Goal: Task Accomplishment & Management: Complete application form

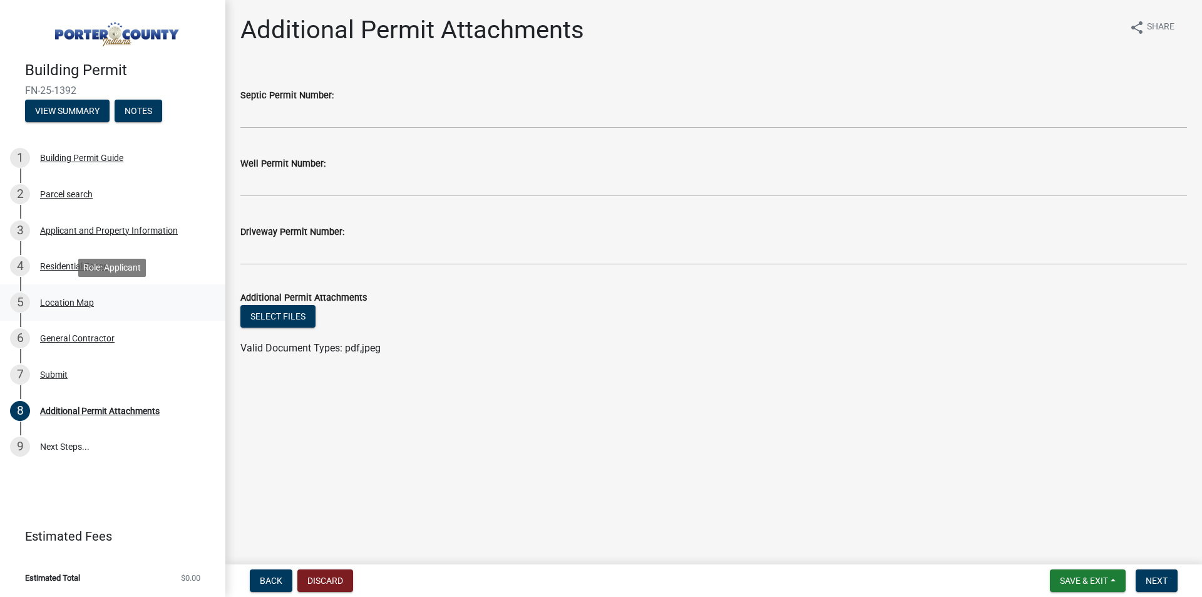
click at [64, 307] on div "Location Map" at bounding box center [67, 302] width 54 height 9
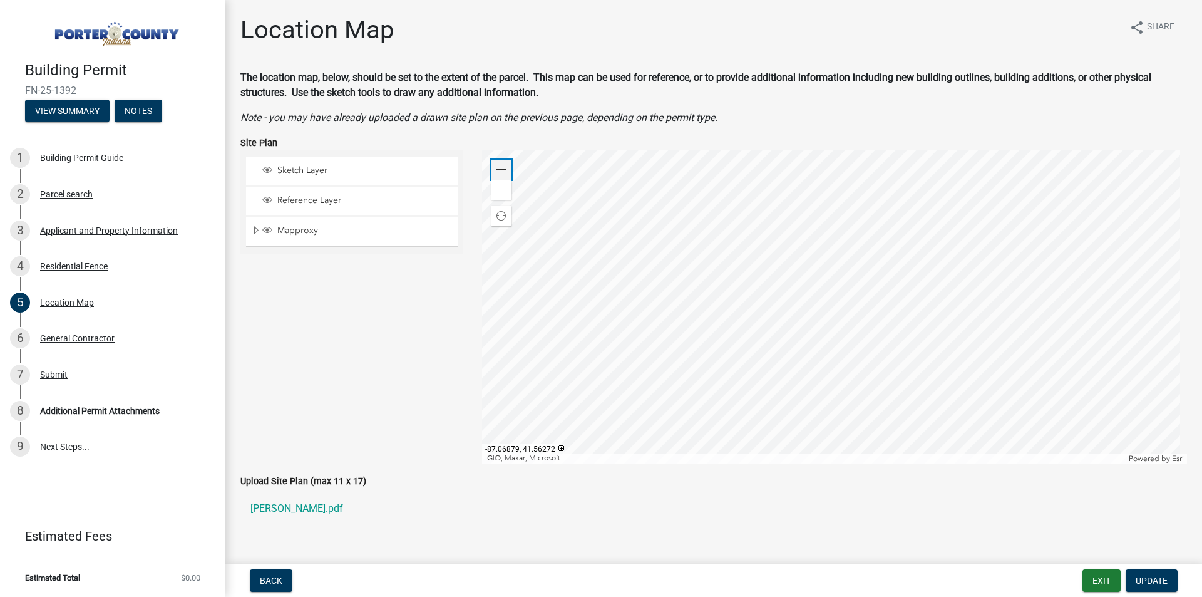
click at [503, 168] on span at bounding box center [502, 170] width 10 height 10
click at [885, 328] on div at bounding box center [835, 306] width 706 height 313
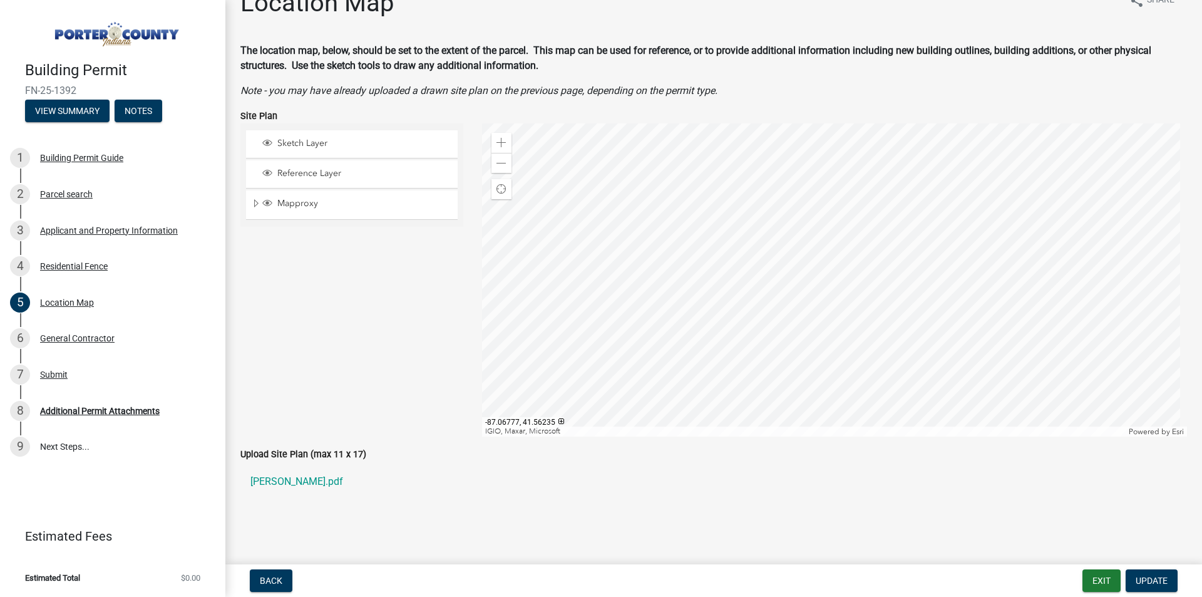
scroll to position [28, 0]
click at [504, 165] on div "Zoom out" at bounding box center [501, 162] width 20 height 20
click at [339, 139] on span "Sketch Layer" at bounding box center [363, 141] width 179 height 11
click at [831, 192] on div at bounding box center [835, 278] width 706 height 313
click at [360, 143] on span "Sketch Layer" at bounding box center [363, 141] width 179 height 11
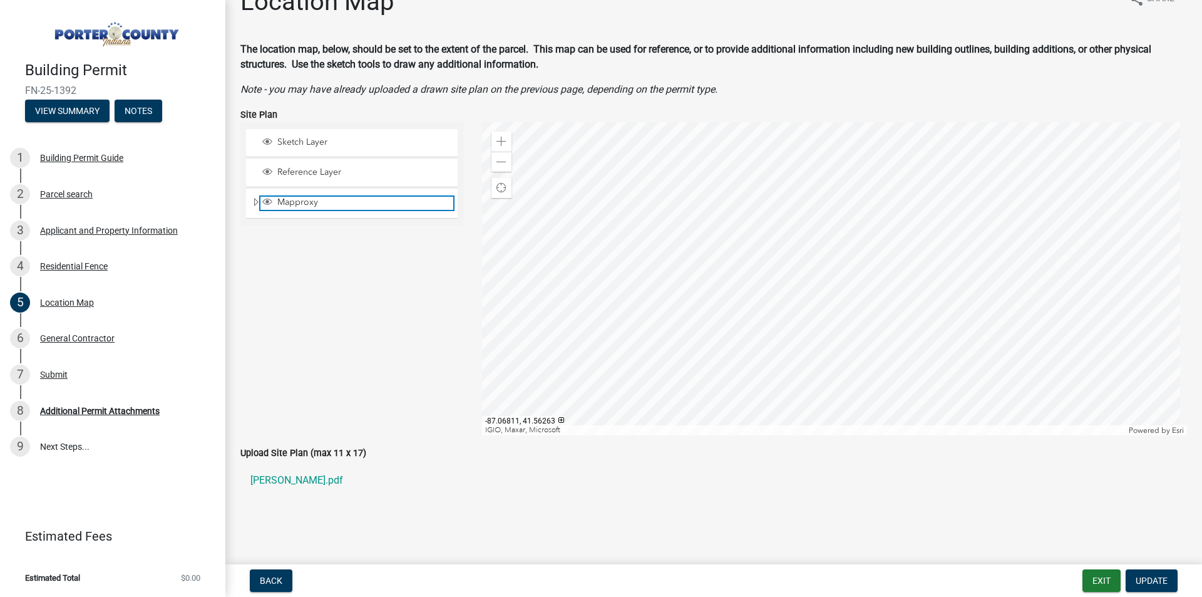
click at [270, 202] on span "Layer List" at bounding box center [267, 202] width 10 height 10
click at [252, 196] on div "Mapproxy" at bounding box center [352, 203] width 212 height 28
click at [256, 203] on span "Expand" at bounding box center [256, 203] width 10 height 12
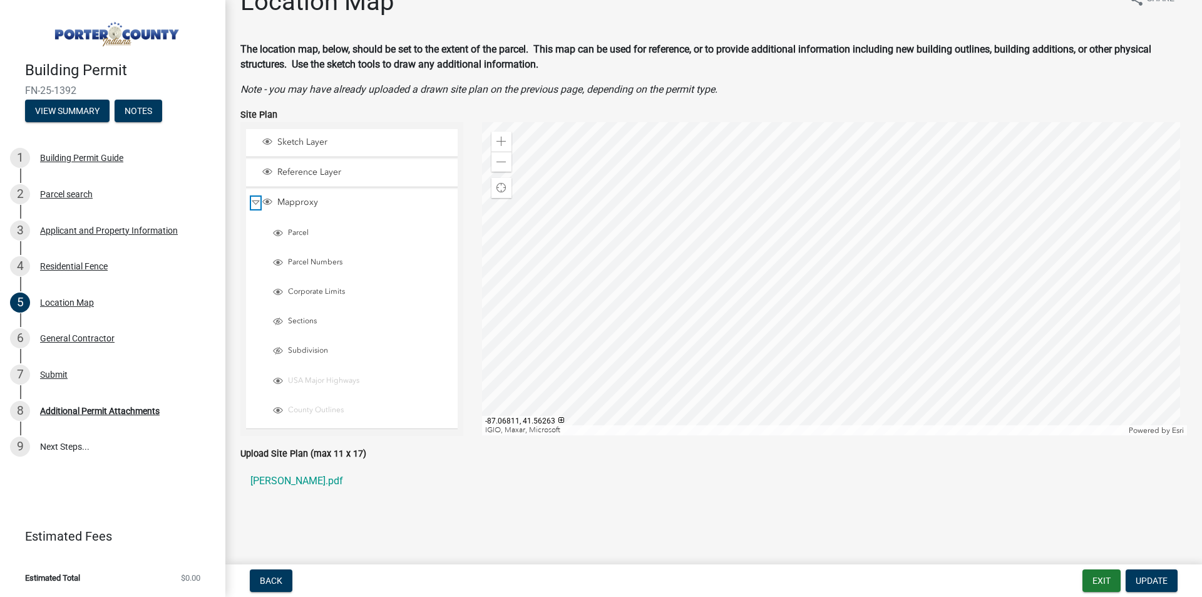
click at [259, 204] on span "Collapse" at bounding box center [255, 203] width 9 height 12
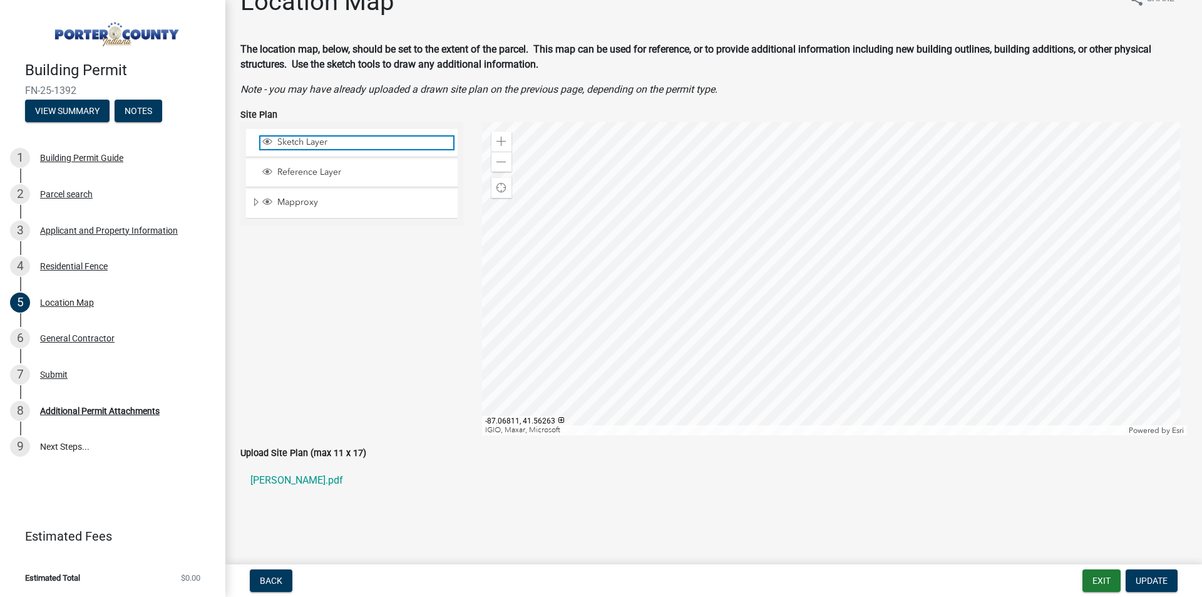
click at [284, 139] on span "Sketch Layer" at bounding box center [363, 141] width 179 height 11
click at [272, 135] on div "Sketch Layer" at bounding box center [352, 143] width 212 height 28
click at [263, 141] on span "Layer List" at bounding box center [267, 142] width 14 height 13
drag, startPoint x: 428, startPoint y: 137, endPoint x: 440, endPoint y: 136, distance: 12.0
click at [430, 137] on span "Sketch Layer" at bounding box center [363, 141] width 179 height 11
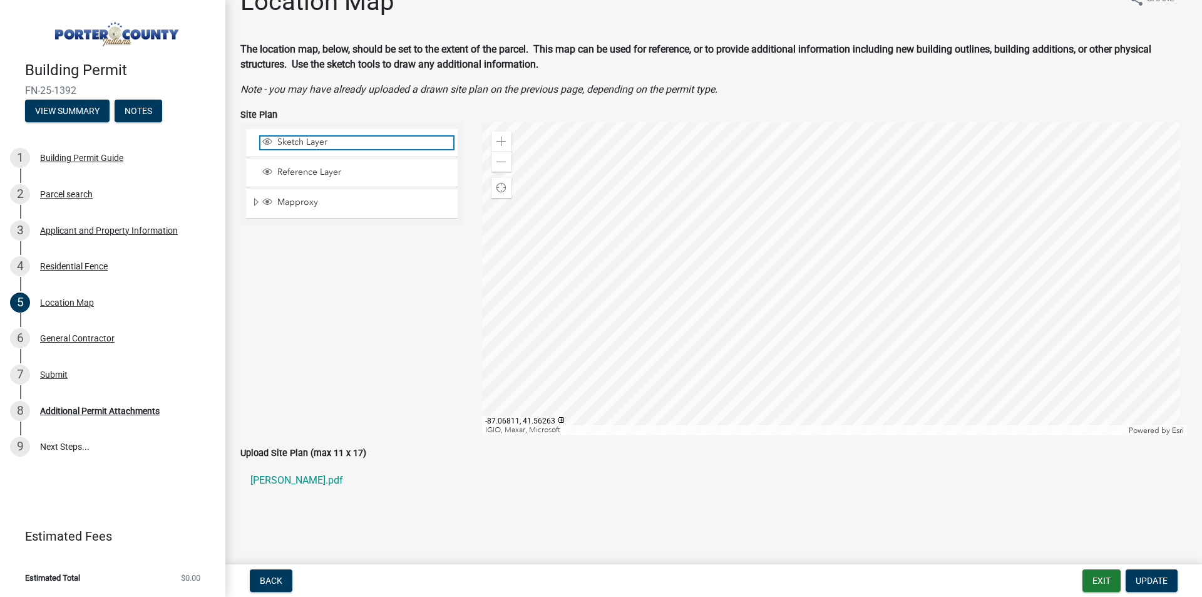
click at [429, 147] on span "Sketch Layer" at bounding box center [363, 141] width 179 height 11
click at [430, 155] on div "Sketch Layer" at bounding box center [352, 143] width 212 height 28
click at [862, 194] on div at bounding box center [835, 278] width 706 height 313
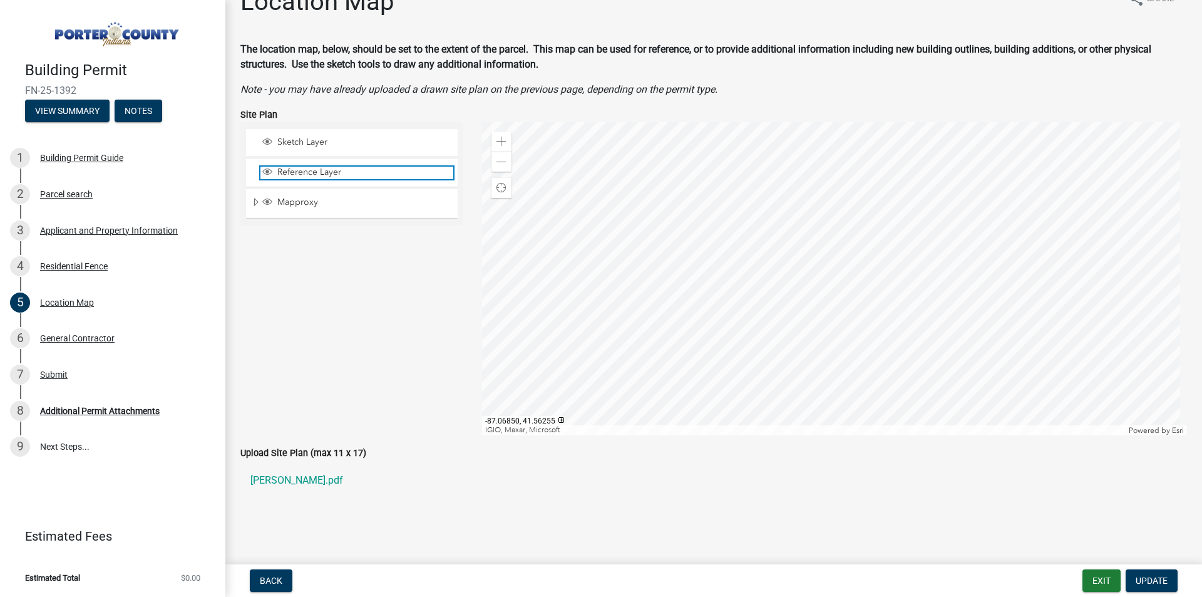
click at [366, 172] on span "Reference Layer" at bounding box center [363, 172] width 179 height 11
click at [341, 158] on ul "Sketch Layer Reference Layer Mapproxy Parcel Parcel Numbers Corporate Limits Se…" at bounding box center [352, 174] width 214 height 96
click at [267, 170] on span "Layer List" at bounding box center [267, 172] width 10 height 10
click at [270, 173] on span "Layer List" at bounding box center [267, 172] width 10 height 10
click at [269, 173] on span "Layer List" at bounding box center [267, 172] width 10 height 10
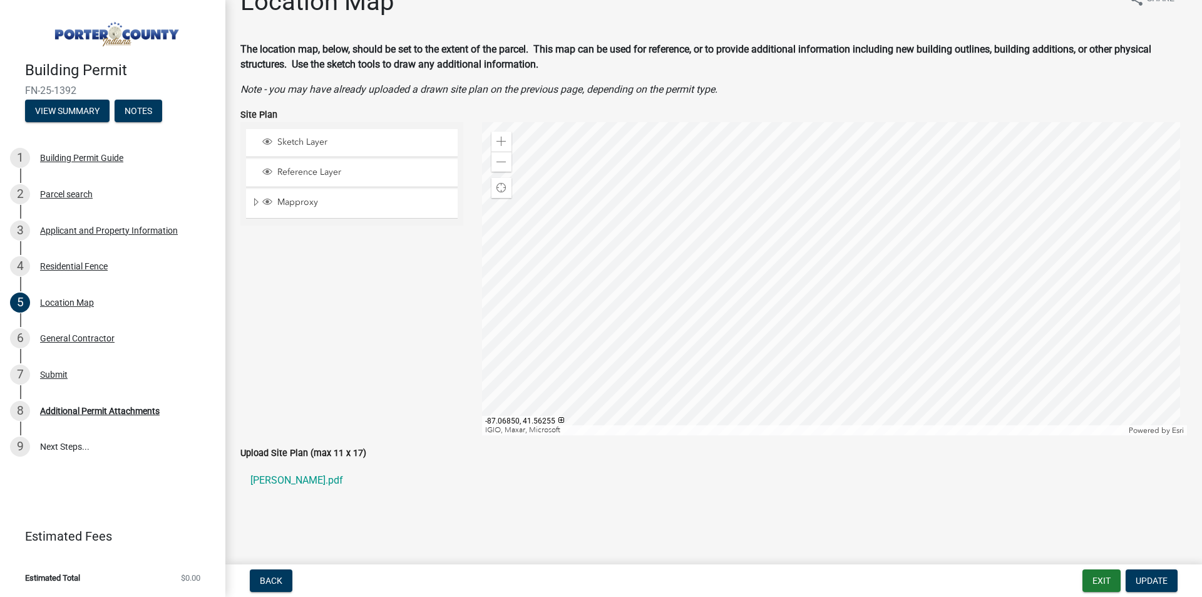
click at [265, 136] on div "Sketch Layer" at bounding box center [352, 143] width 212 height 28
click at [269, 143] on span "Layer List" at bounding box center [267, 141] width 10 height 10
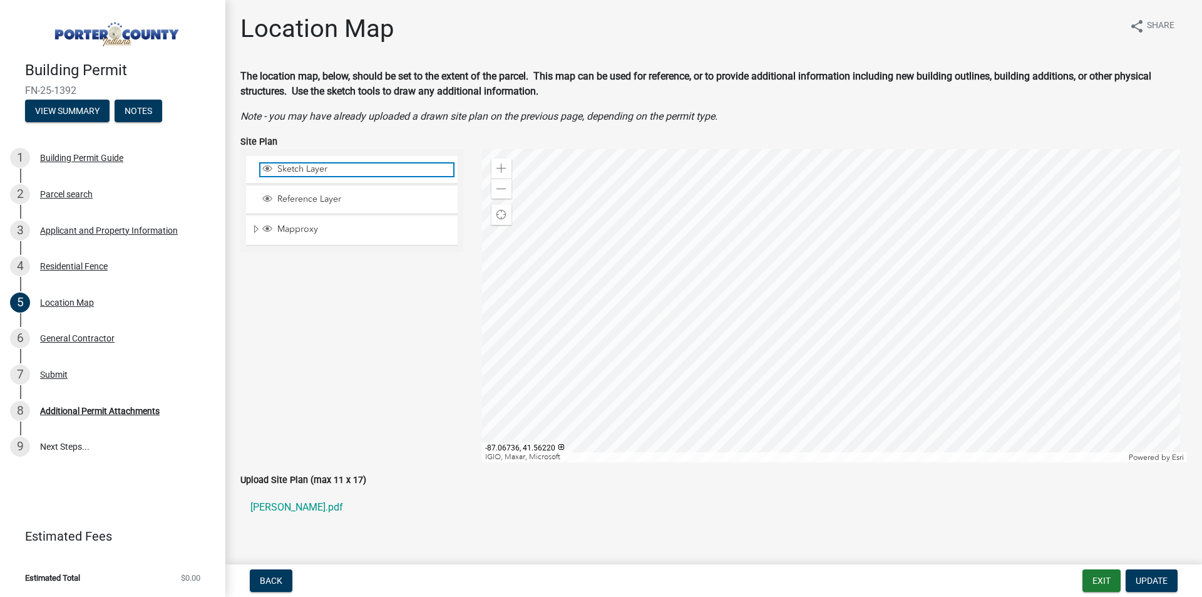
scroll to position [0, 0]
click at [492, 187] on div "Zoom out" at bounding box center [501, 190] width 20 height 20
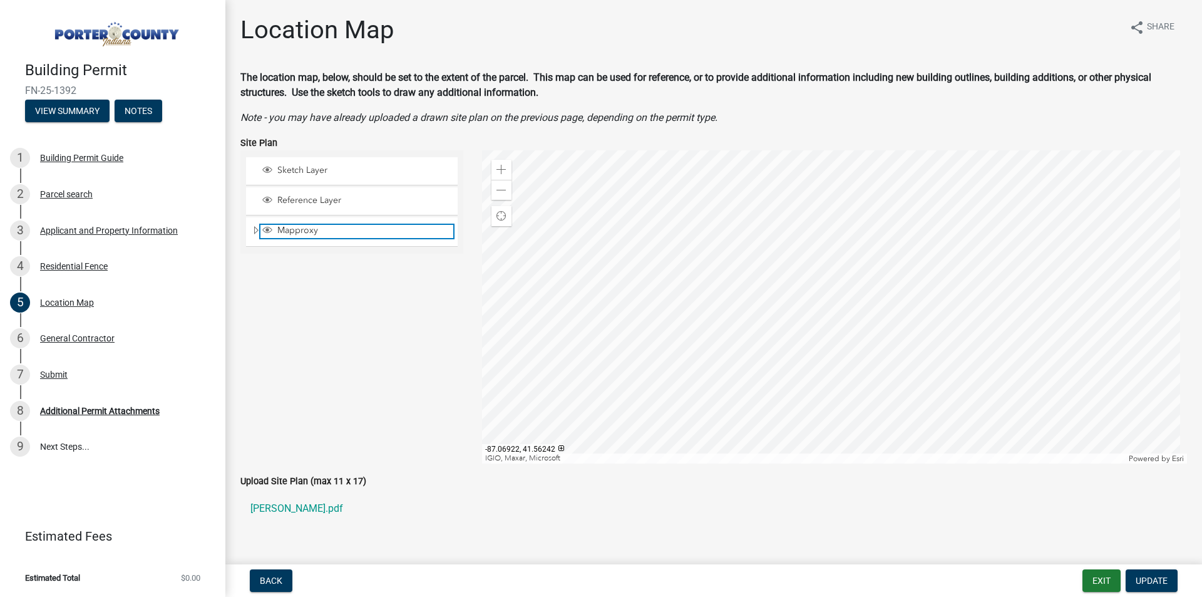
click at [332, 231] on span "Mapproxy" at bounding box center [363, 230] width 179 height 11
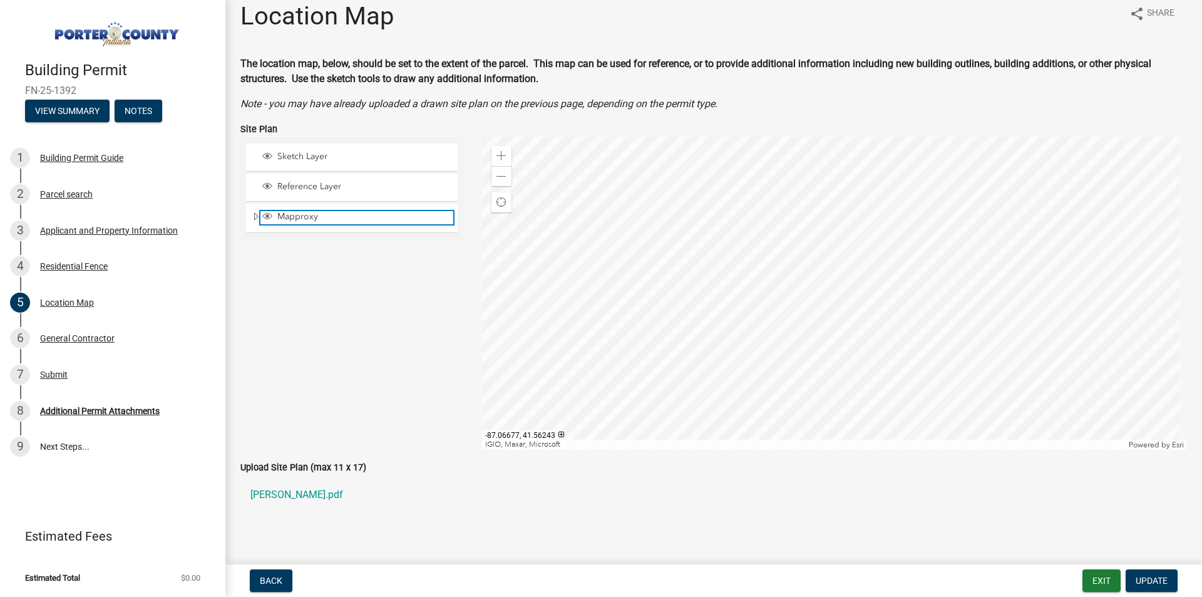
scroll to position [28, 0]
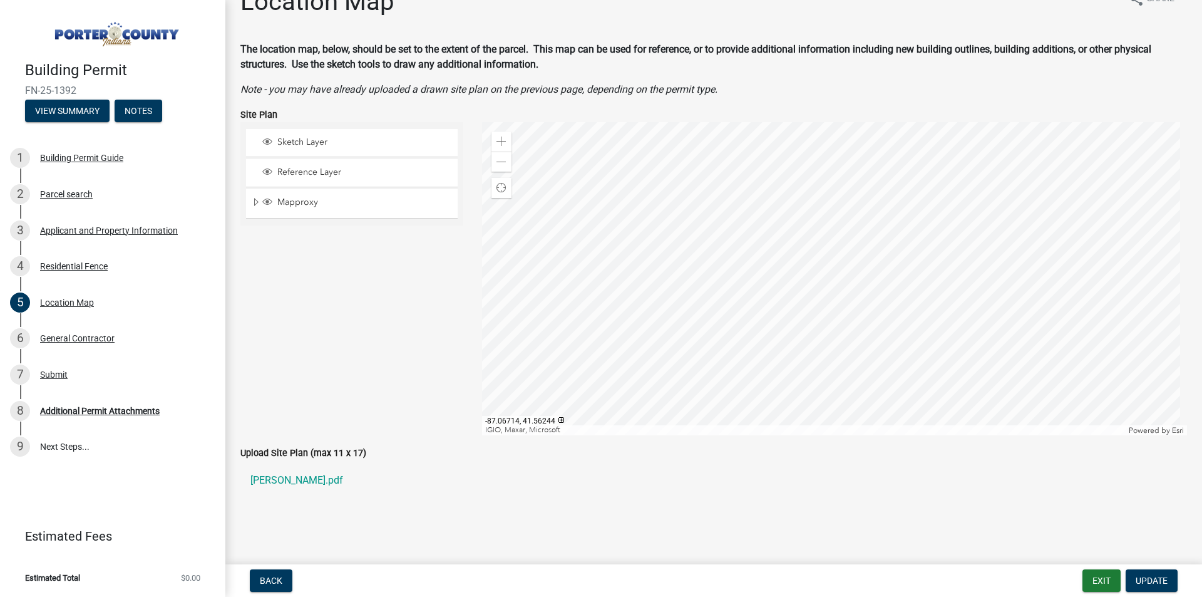
click at [973, 260] on div at bounding box center [835, 278] width 706 height 313
click at [498, 185] on span "Find my location" at bounding box center [502, 188] width 10 height 10
click at [838, 233] on div at bounding box center [835, 278] width 706 height 313
click at [64, 301] on div "Location Map" at bounding box center [67, 302] width 54 height 9
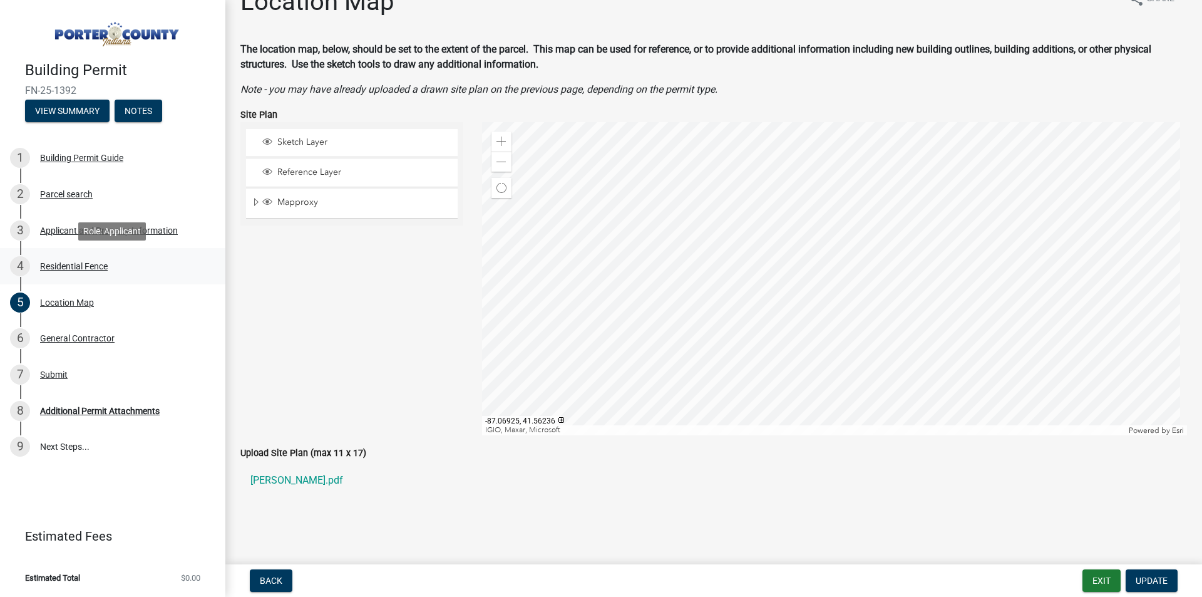
click at [90, 258] on div "4 Residential Fence" at bounding box center [107, 266] width 195 height 20
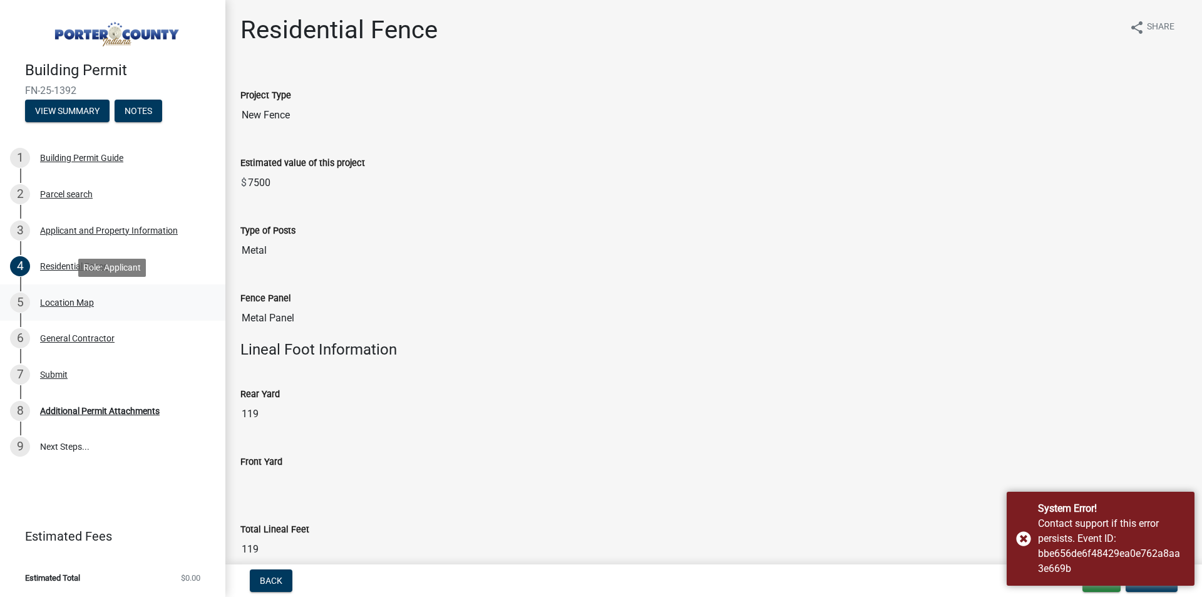
click at [67, 299] on div "Location Map" at bounding box center [67, 302] width 54 height 9
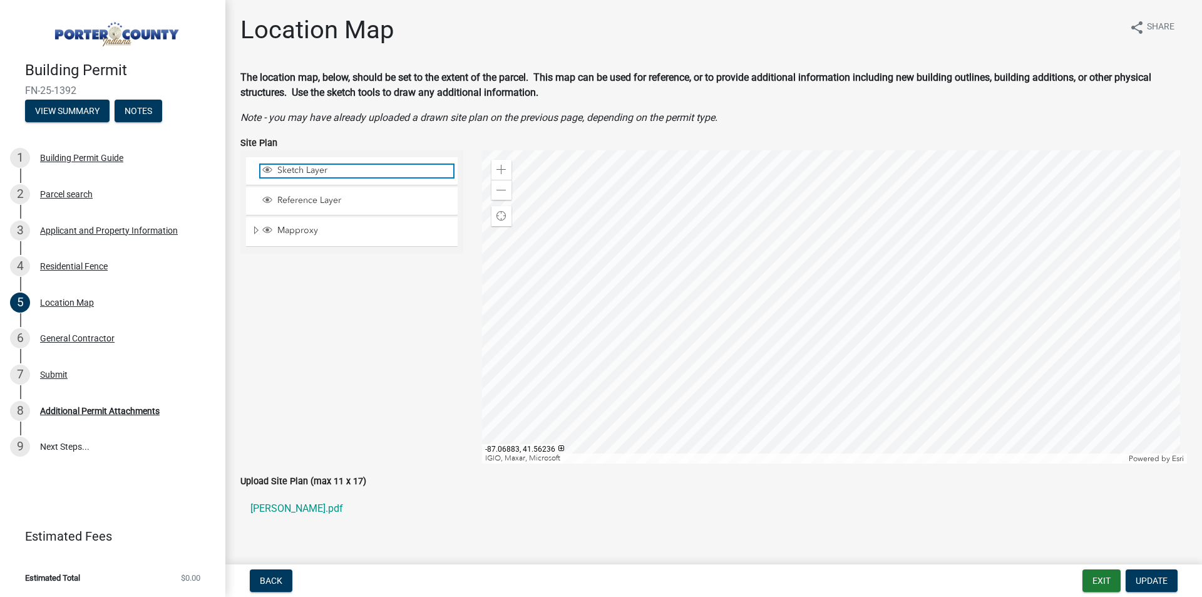
click at [322, 170] on span "Sketch Layer" at bounding box center [363, 170] width 179 height 11
click at [515, 185] on div at bounding box center [835, 306] width 706 height 313
click at [503, 192] on span at bounding box center [502, 190] width 10 height 10
click at [298, 510] on link "[PERSON_NAME].pdf" at bounding box center [713, 508] width 947 height 30
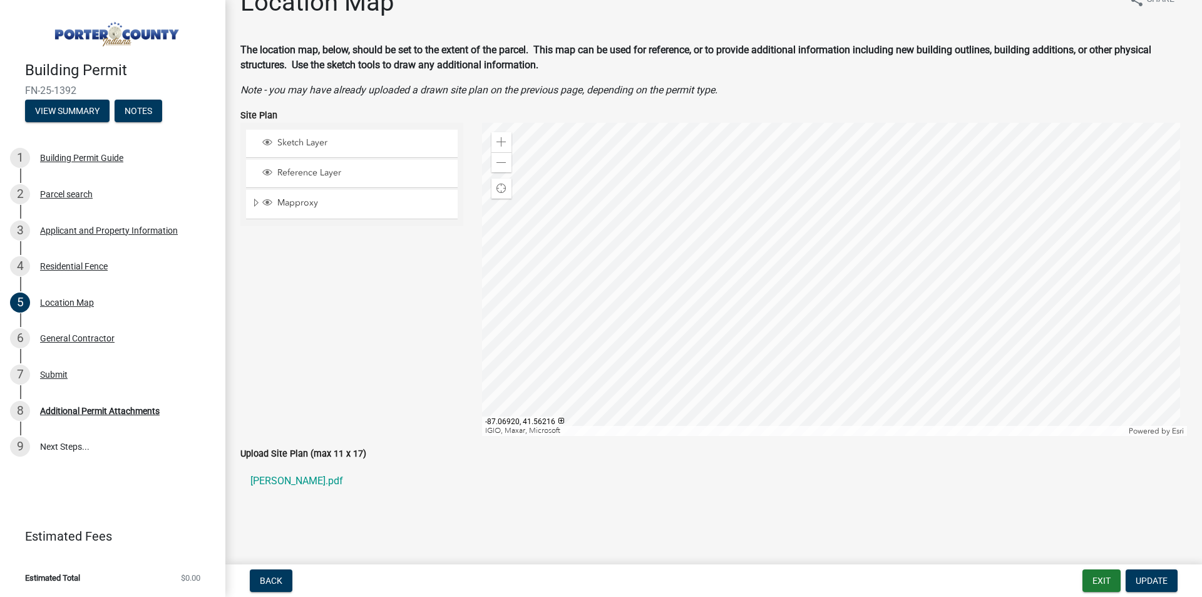
scroll to position [28, 0]
click at [302, 479] on link "[PERSON_NAME].pdf" at bounding box center [713, 480] width 947 height 30
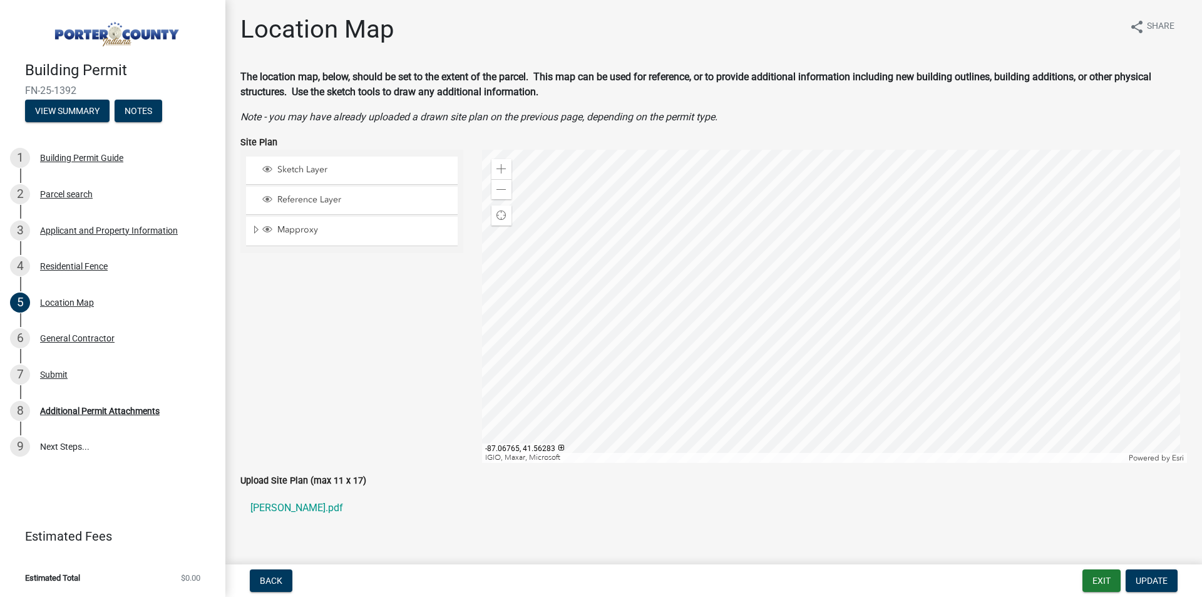
scroll to position [0, 0]
click at [21, 299] on div "5" at bounding box center [20, 302] width 20 height 20
click at [39, 295] on div "5 Location Map" at bounding box center [107, 302] width 195 height 20
click at [53, 296] on div "5 Location Map" at bounding box center [107, 302] width 195 height 20
click at [53, 300] on div "Location Map" at bounding box center [67, 302] width 54 height 9
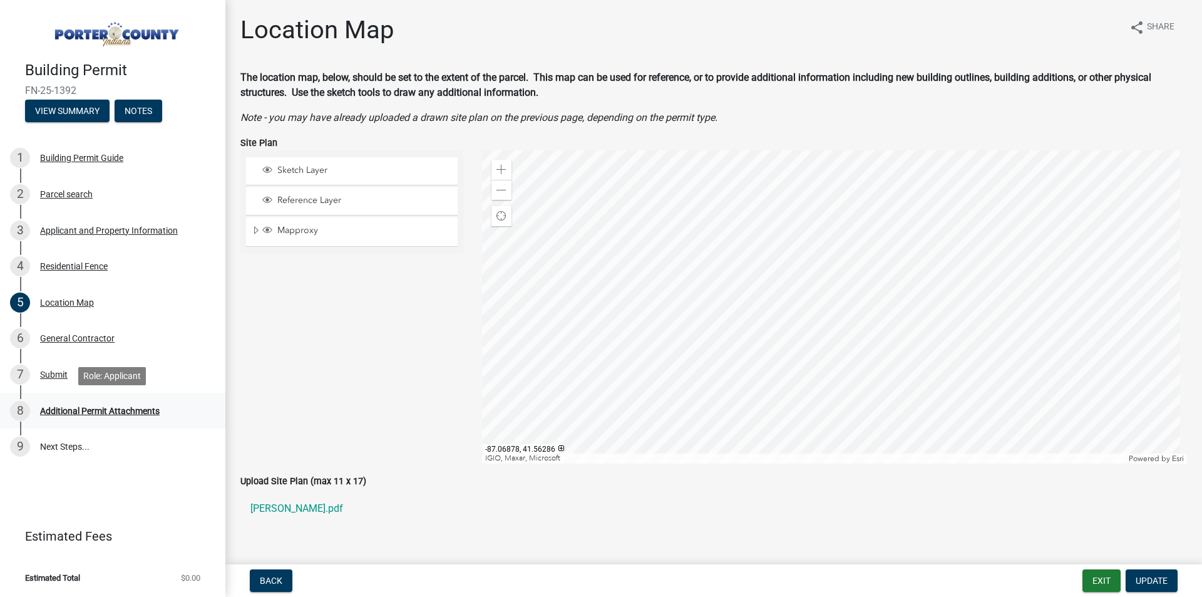
click at [82, 408] on div "Additional Permit Attachments" at bounding box center [100, 410] width 120 height 9
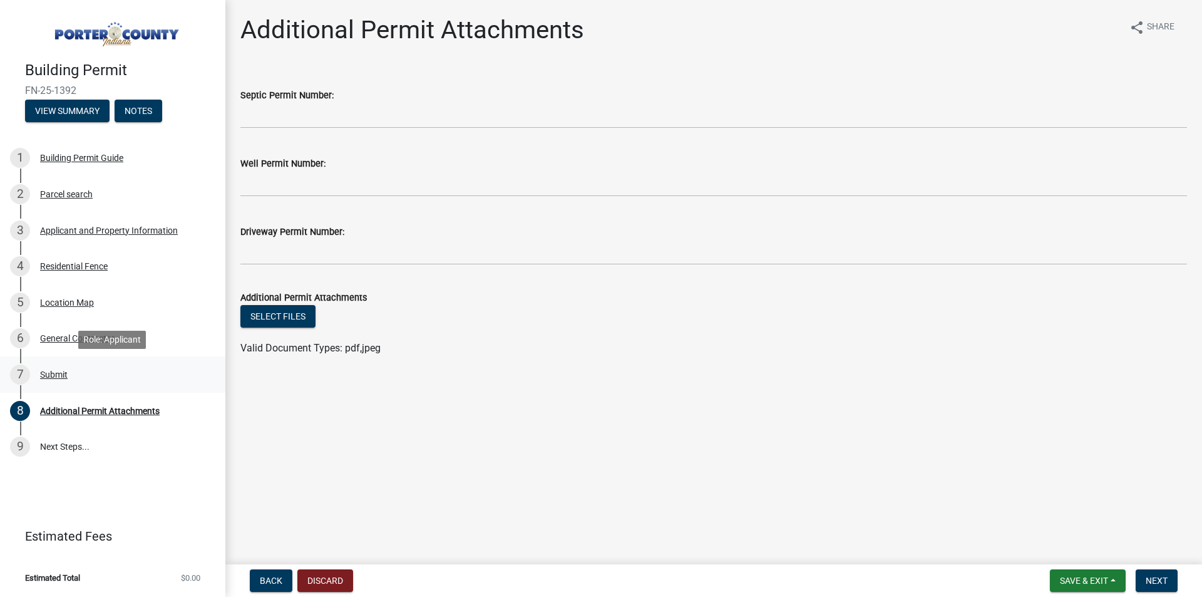
click at [57, 370] on div "Submit" at bounding box center [54, 374] width 28 height 9
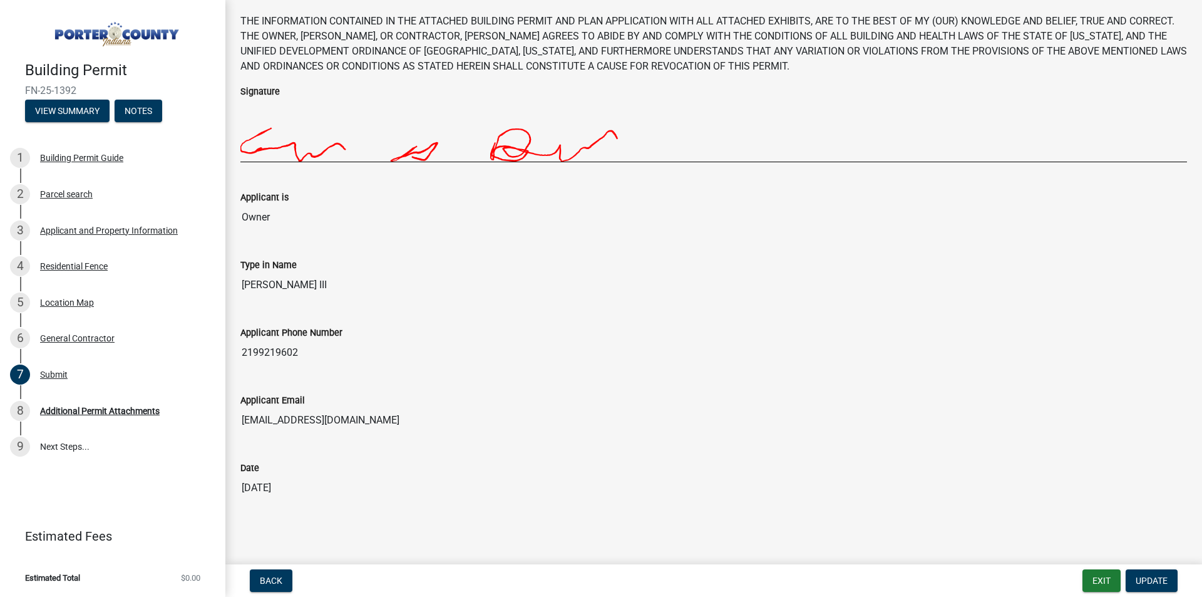
scroll to position [66, 0]
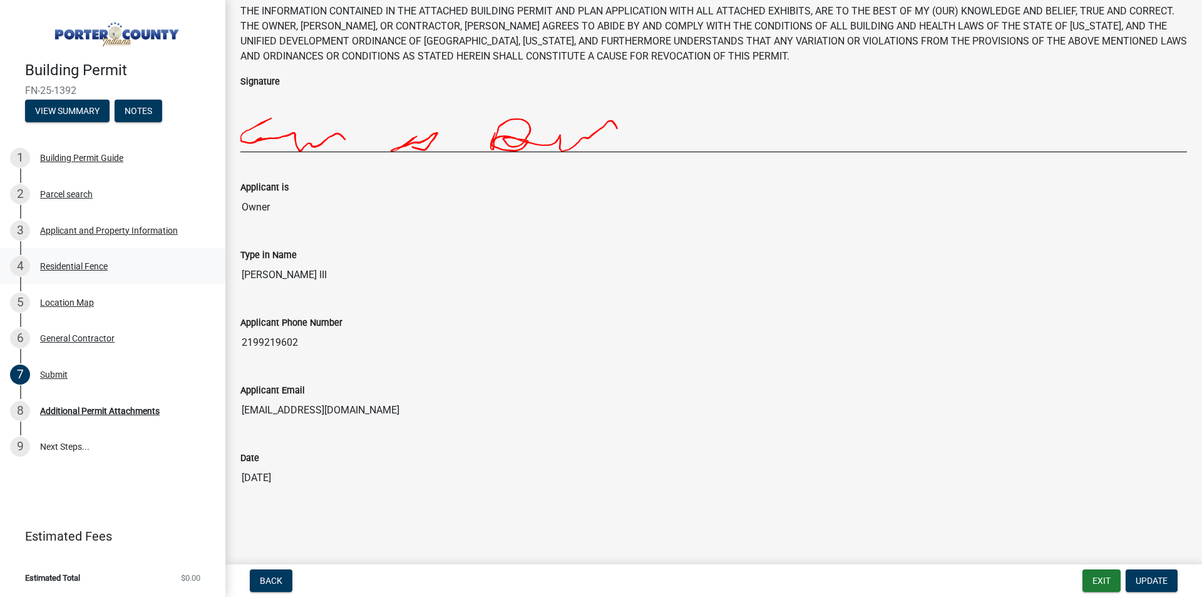
click at [65, 264] on div "Residential Fence" at bounding box center [74, 266] width 68 height 9
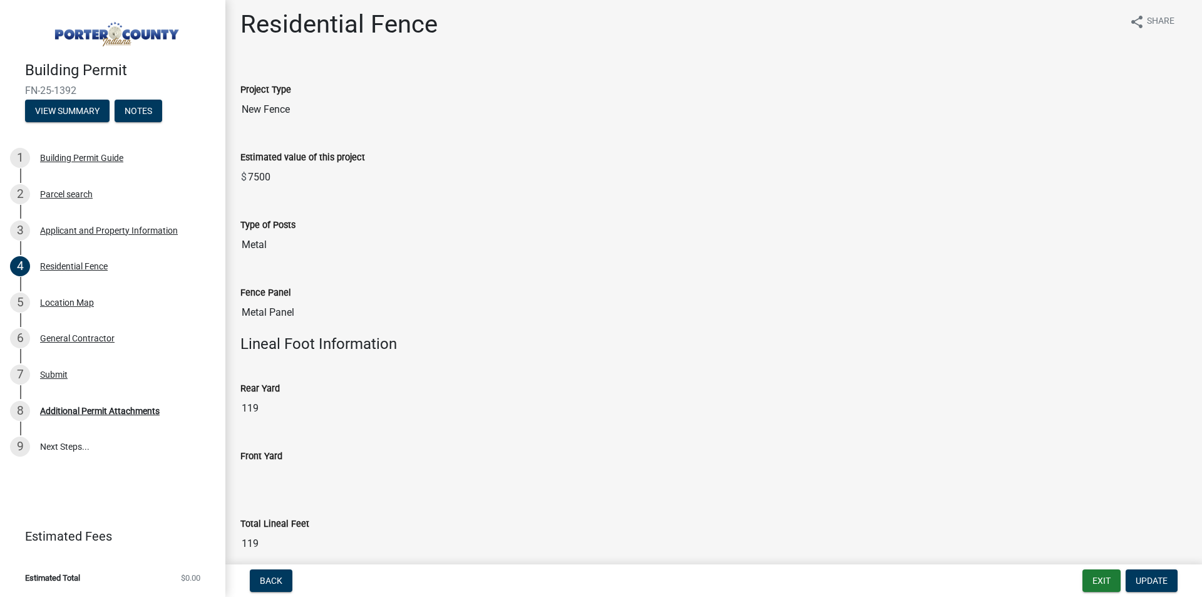
scroll to position [0, 0]
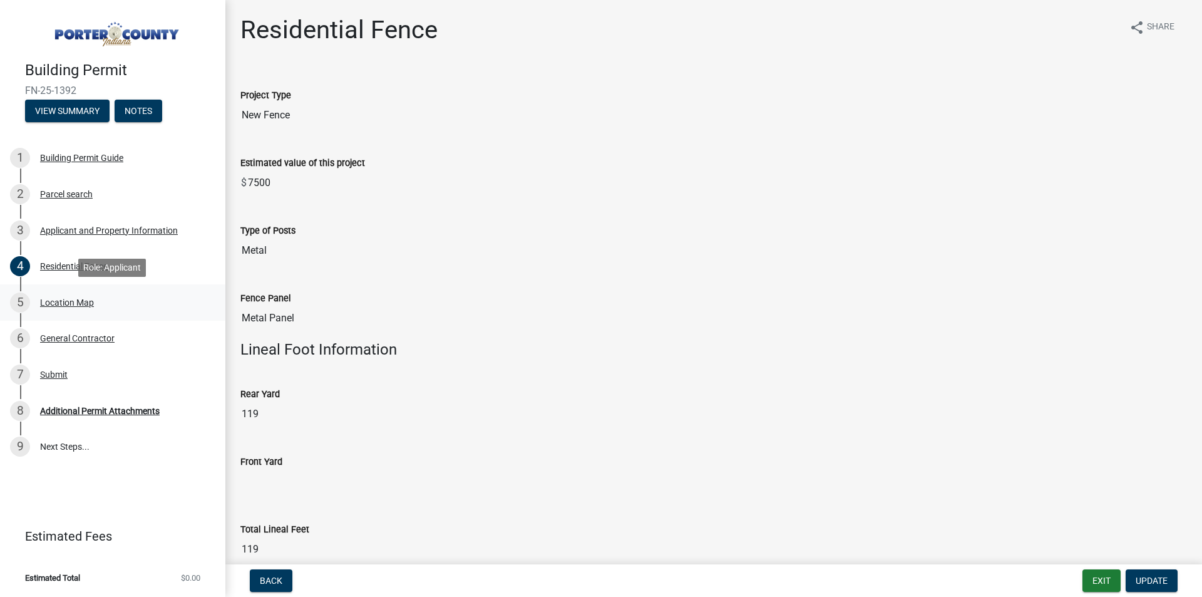
click at [59, 301] on div "Location Map" at bounding box center [67, 302] width 54 height 9
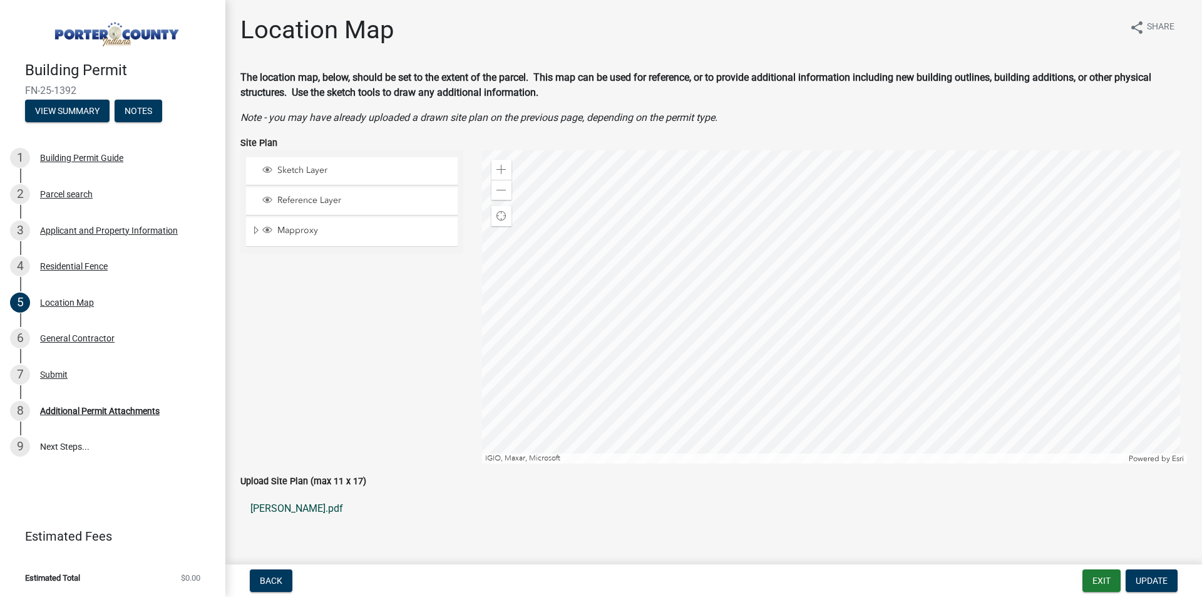
drag, startPoint x: 299, startPoint y: 508, endPoint x: 402, endPoint y: 521, distance: 103.4
click at [402, 520] on link "[PERSON_NAME].pdf" at bounding box center [713, 508] width 947 height 30
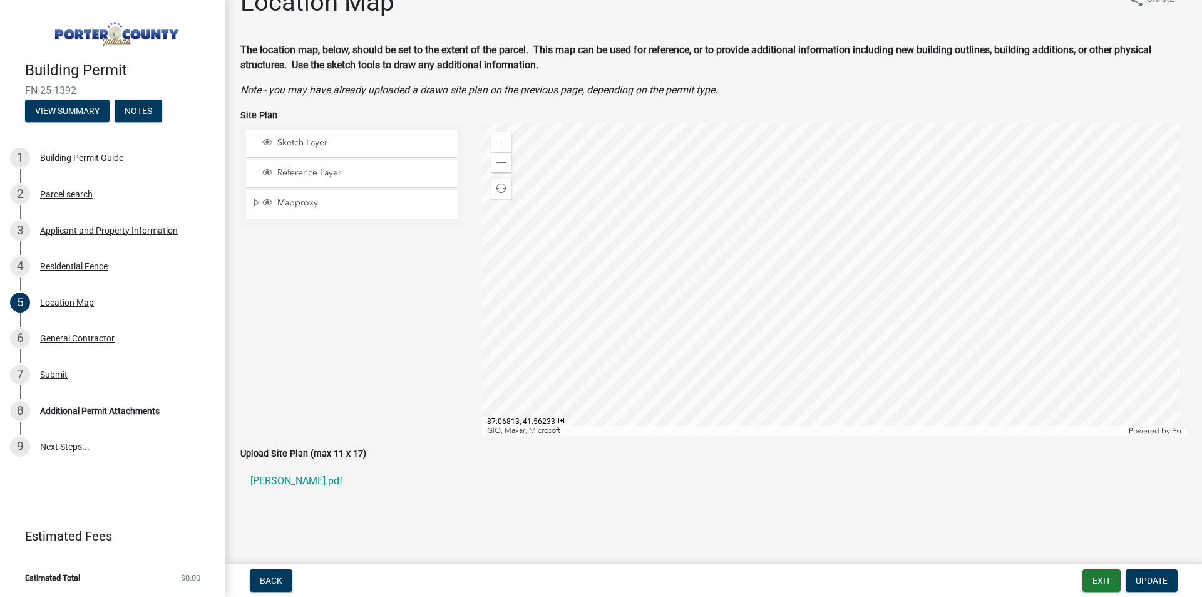
scroll to position [28, 0]
click at [502, 158] on span at bounding box center [502, 162] width 10 height 10
click at [502, 159] on span at bounding box center [502, 162] width 10 height 10
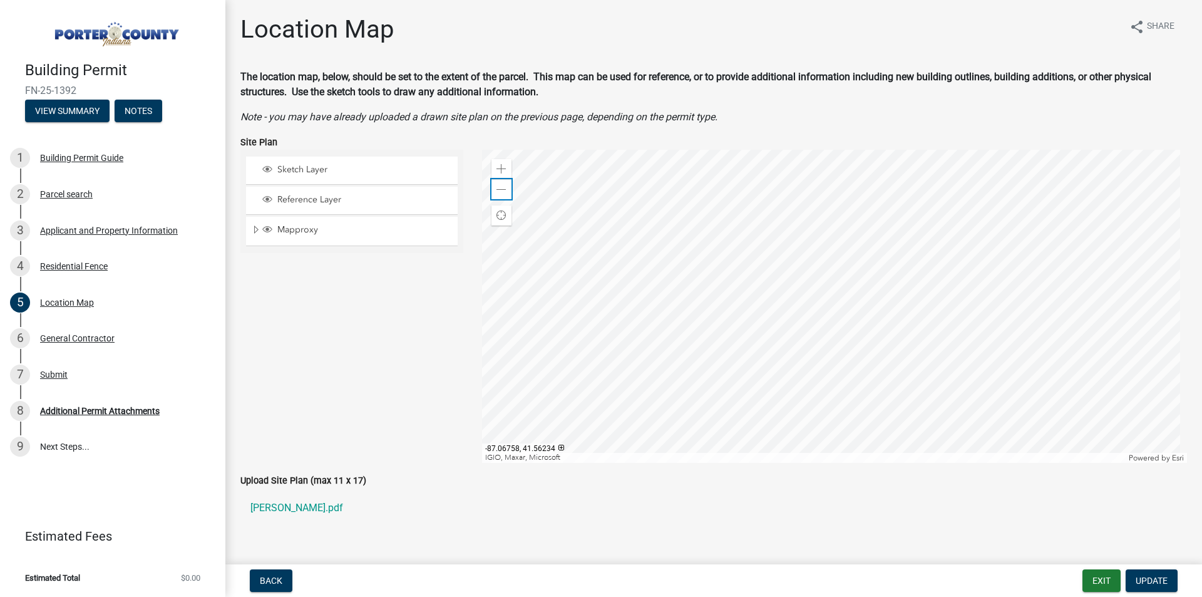
scroll to position [0, 0]
click at [502, 162] on div "Zoom in" at bounding box center [501, 170] width 20 height 20
click at [246, 196] on div "Reference Layer" at bounding box center [352, 201] width 212 height 28
click at [251, 232] on span "Expand" at bounding box center [256, 231] width 10 height 12
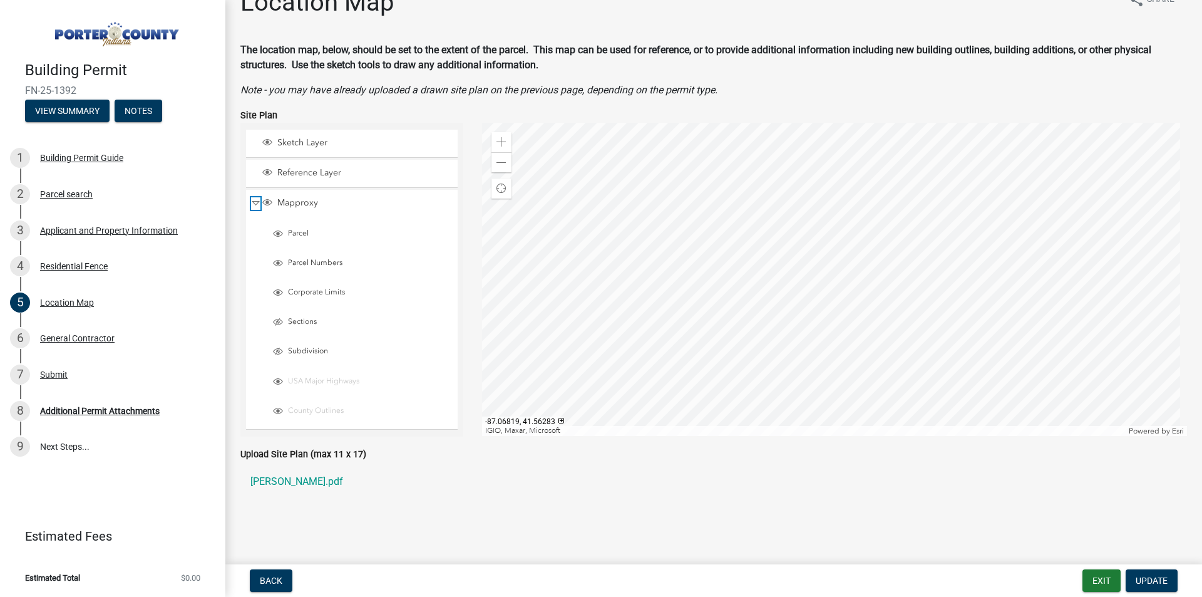
scroll to position [29, 0]
click at [280, 322] on span "Layer List" at bounding box center [278, 321] width 10 height 10
click at [279, 322] on span "Layer List" at bounding box center [278, 321] width 10 height 10
click at [277, 348] on span "Layer List" at bounding box center [278, 350] width 10 height 10
click at [274, 351] on span "Layer List" at bounding box center [278, 350] width 10 height 10
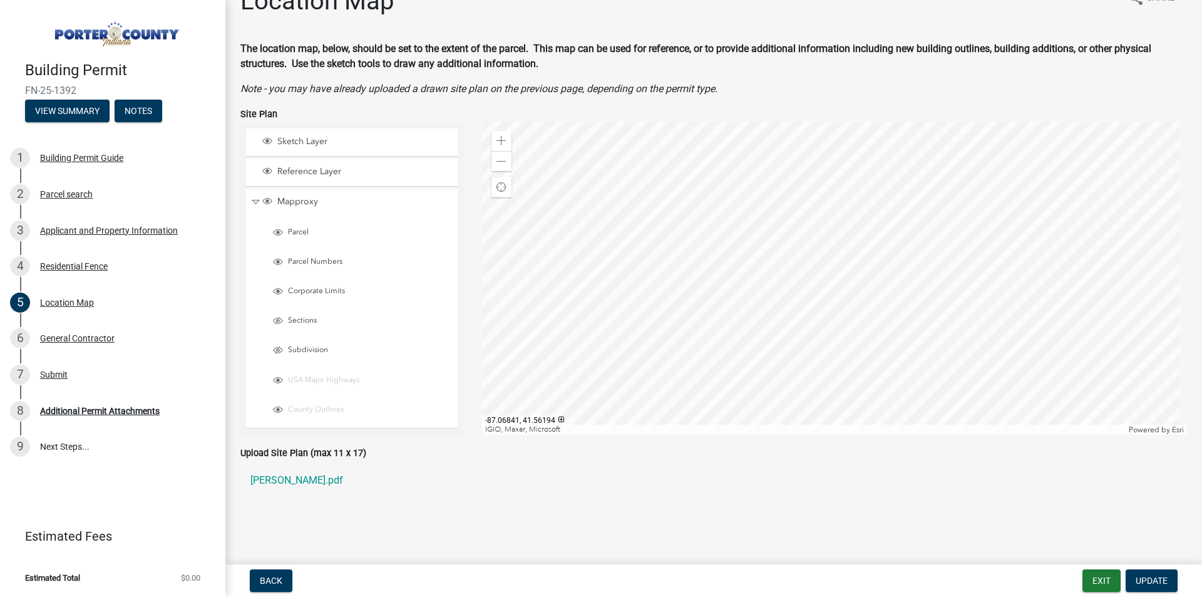
drag, startPoint x: 278, startPoint y: 487, endPoint x: 319, endPoint y: 510, distance: 47.4
click at [319, 510] on div "Upload Site Plan (max 11 x 17) Trey Burelli.pdf" at bounding box center [713, 477] width 965 height 65
click at [133, 111] on button "Notes" at bounding box center [139, 111] width 48 height 23
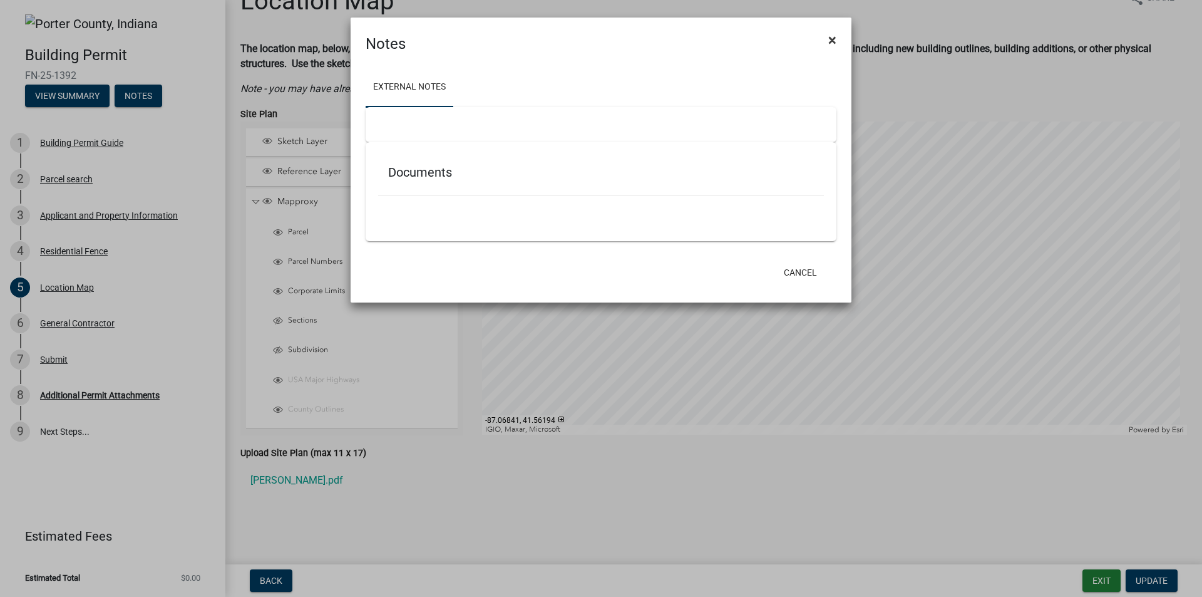
click at [833, 36] on span "×" at bounding box center [832, 40] width 8 height 18
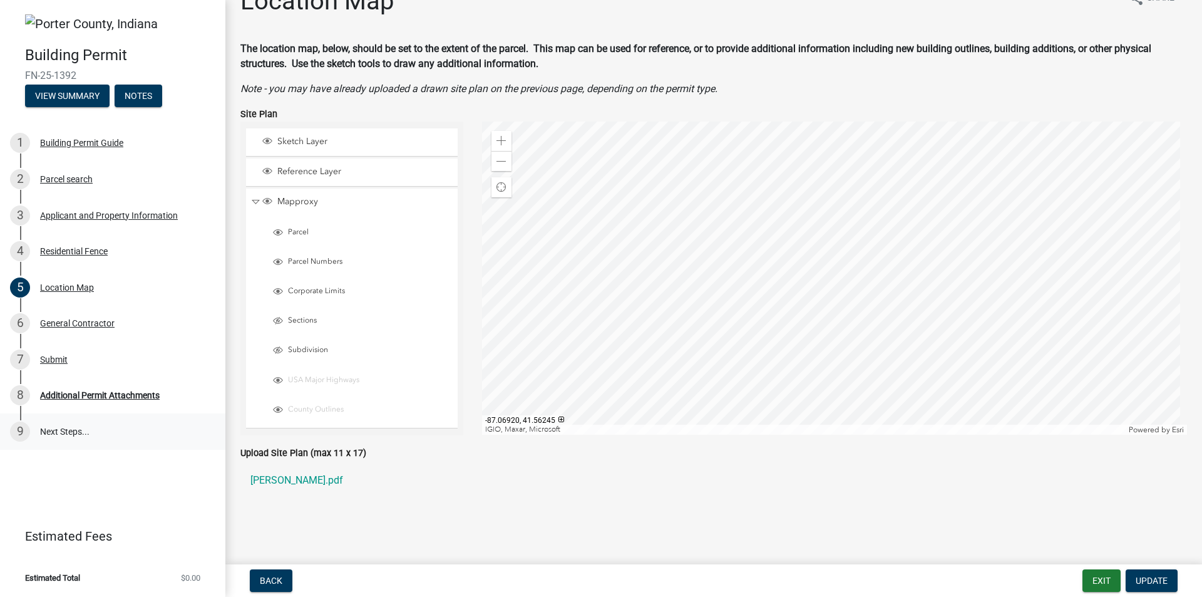
click at [76, 428] on link "9 Next Steps..." at bounding box center [112, 431] width 225 height 36
click at [26, 427] on div "9" at bounding box center [20, 431] width 20 height 20
click at [69, 396] on div "Additional Permit Attachments" at bounding box center [100, 395] width 120 height 9
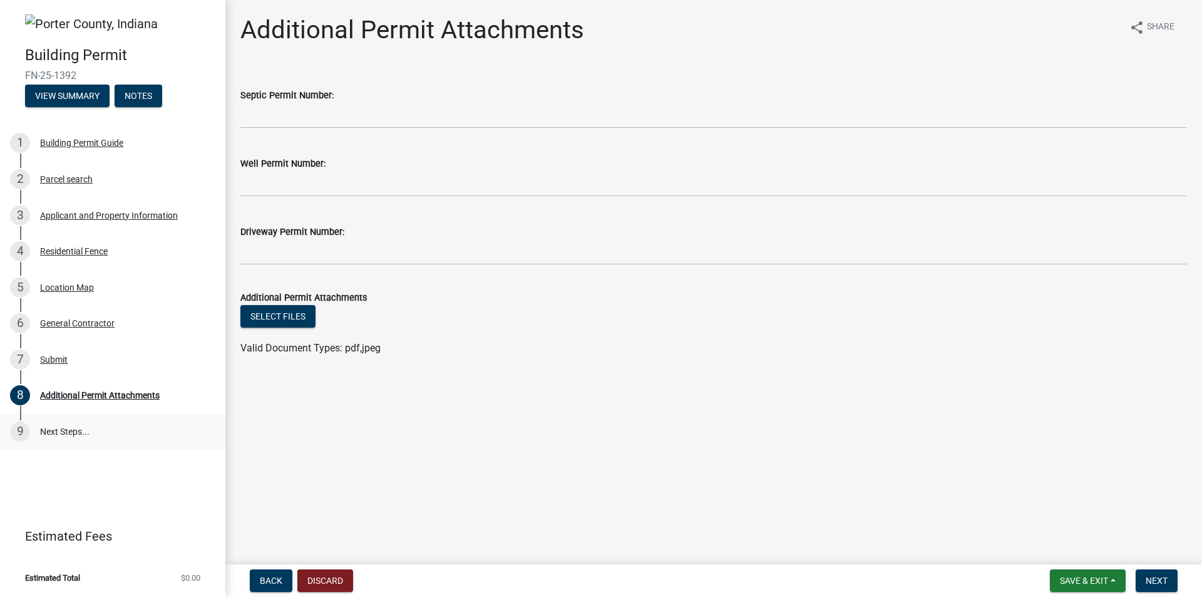
click at [56, 427] on link "9 Next Steps..." at bounding box center [112, 431] width 225 height 36
click at [39, 436] on link "9 Next Steps..." at bounding box center [112, 431] width 225 height 36
click at [58, 355] on div "Submit" at bounding box center [54, 359] width 28 height 9
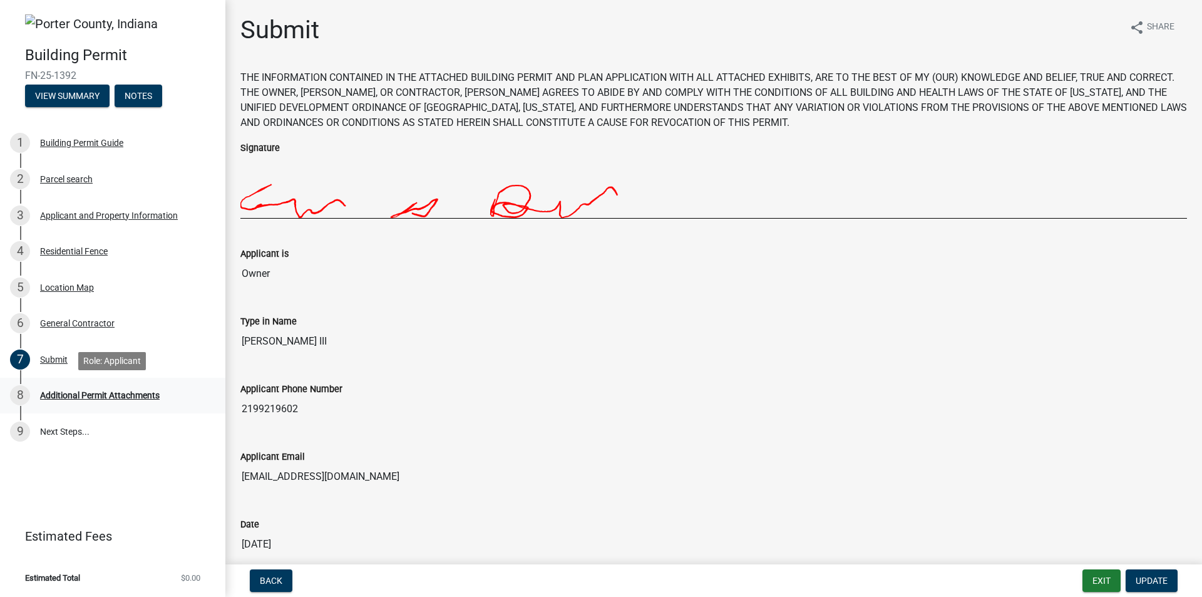
click at [51, 396] on div "Additional Permit Attachments" at bounding box center [100, 395] width 120 height 9
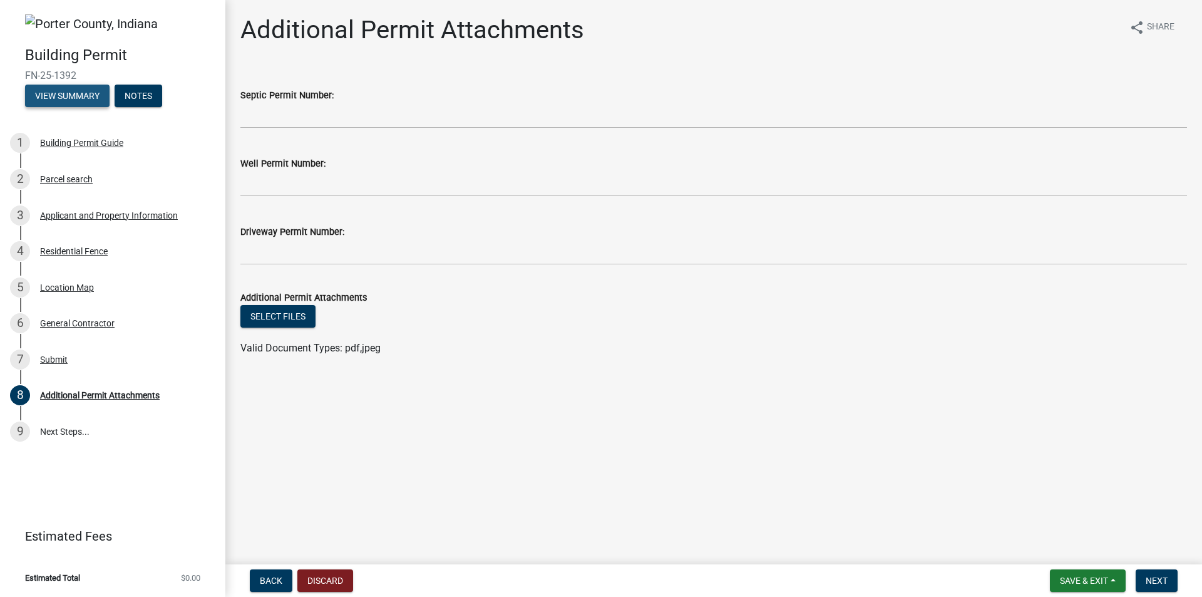
click at [49, 91] on button "View Summary" at bounding box center [67, 96] width 85 height 23
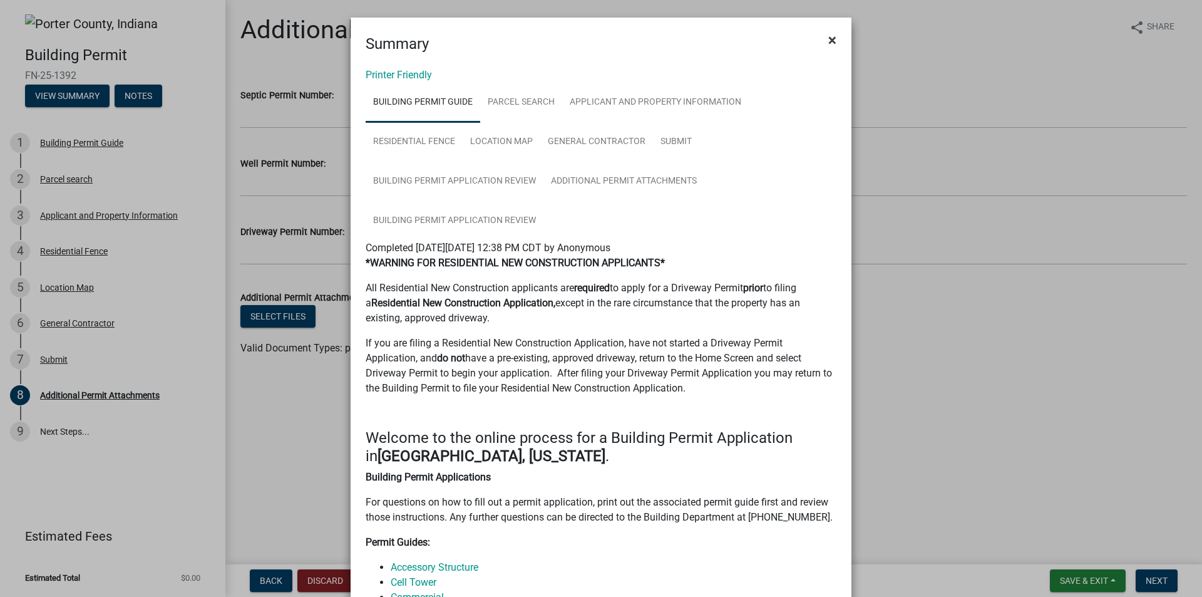
click at [828, 46] on span "×" at bounding box center [832, 40] width 8 height 18
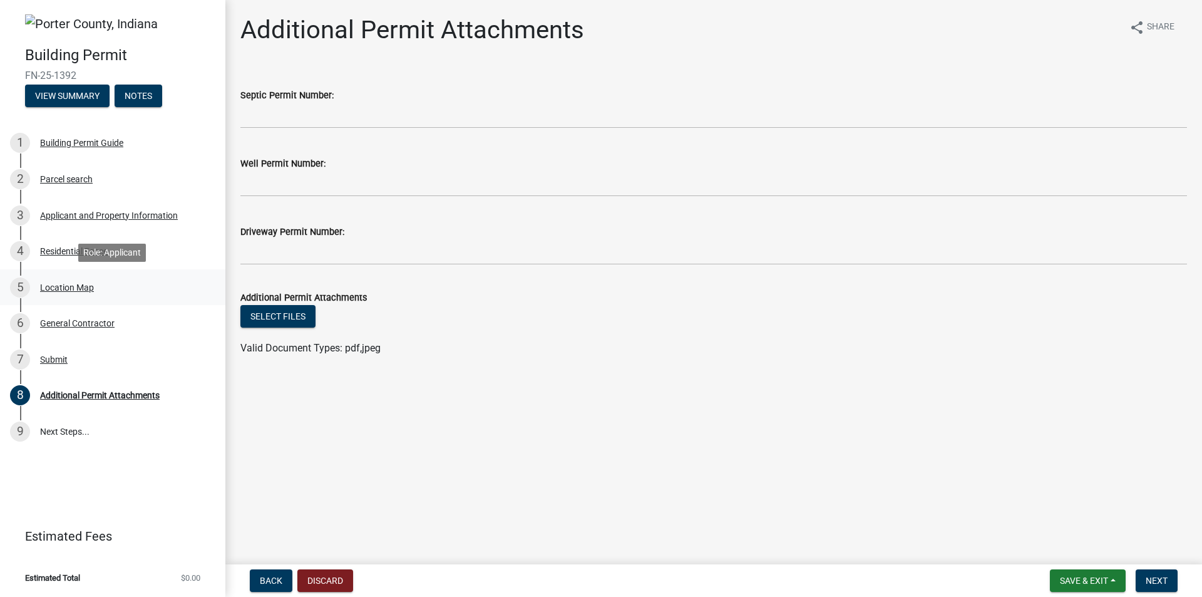
click at [53, 285] on div "Location Map" at bounding box center [67, 287] width 54 height 9
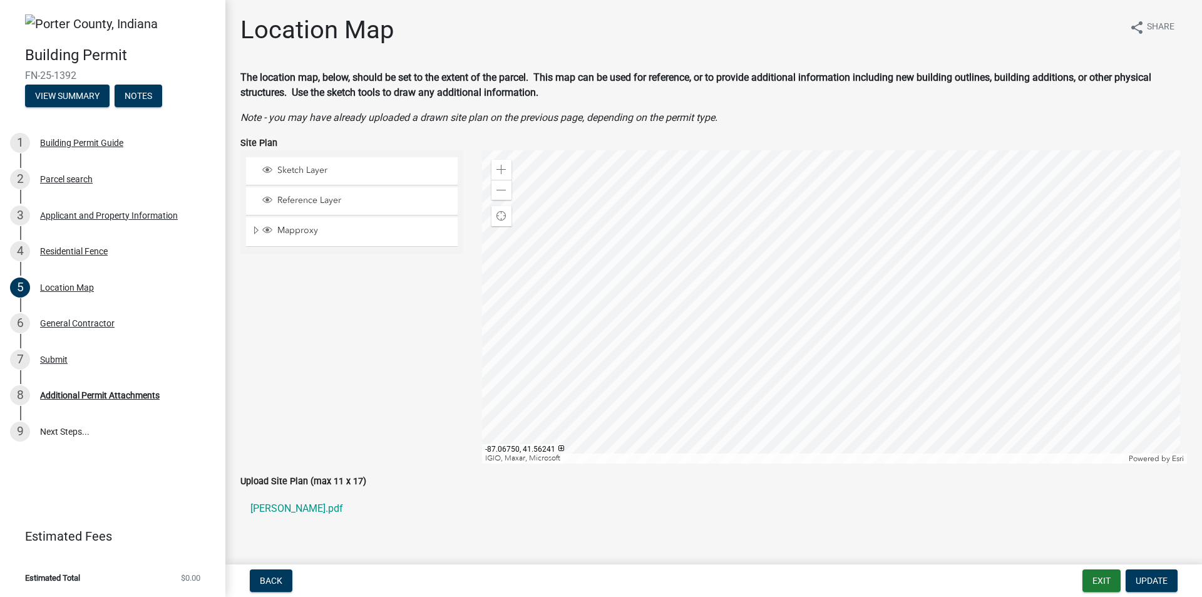
scroll to position [28, 0]
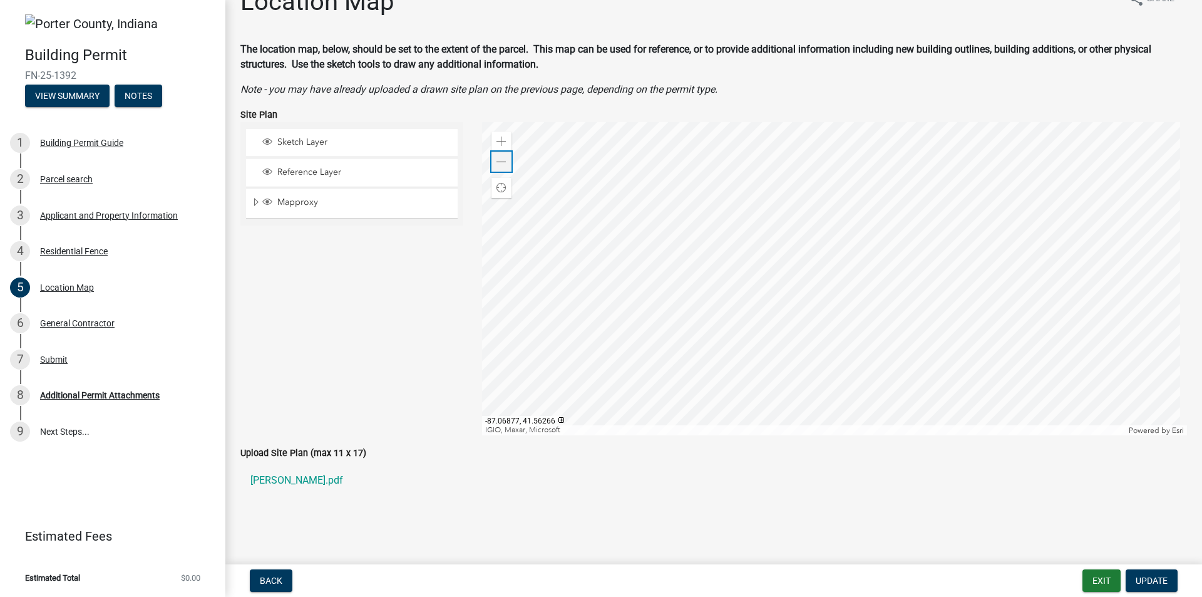
click at [497, 160] on span at bounding box center [502, 162] width 10 height 10
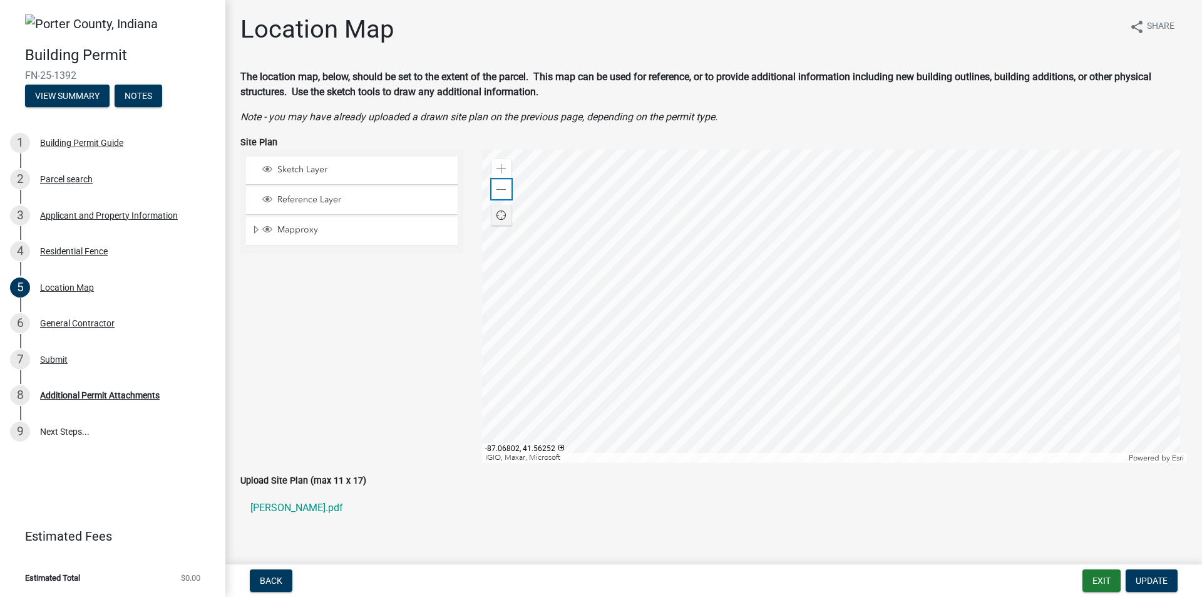
scroll to position [0, 0]
click at [498, 161] on div "Zoom in" at bounding box center [501, 170] width 20 height 20
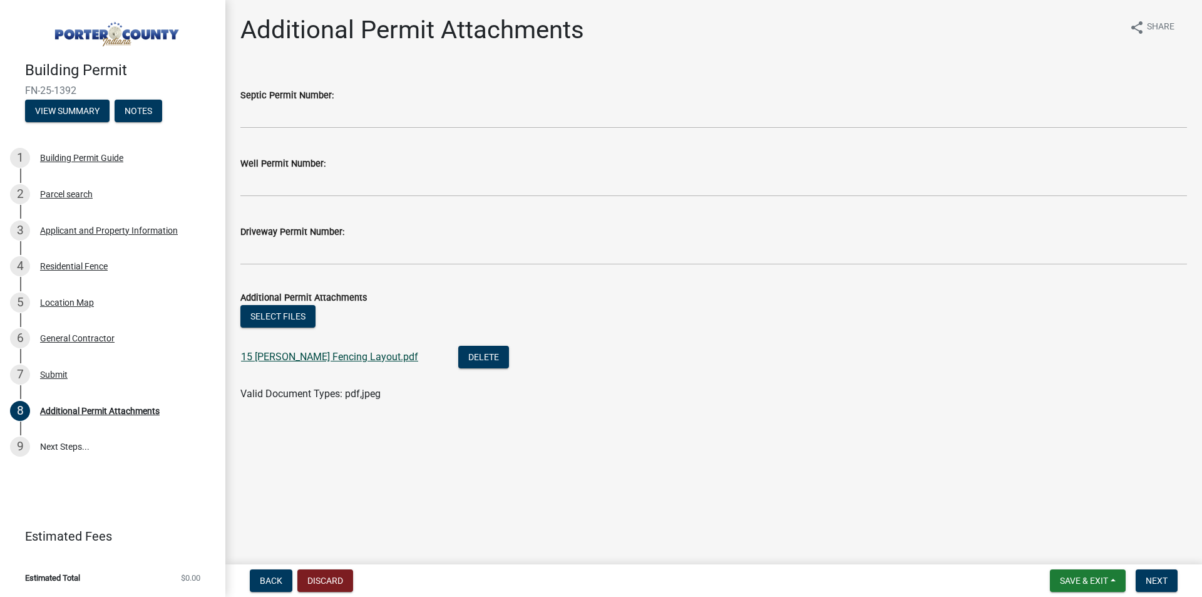
click at [299, 352] on link "15 [PERSON_NAME] Fencing Layout.pdf" at bounding box center [329, 357] width 177 height 12
click at [1076, 579] on span "Save & Exit" at bounding box center [1084, 580] width 48 height 10
click at [1057, 519] on button "Save" at bounding box center [1076, 518] width 100 height 30
click at [1077, 593] on nav "Back Discard Save & Exit Save Save & Exit Next" at bounding box center [713, 580] width 977 height 33
click at [1082, 577] on span "Save & Exit" at bounding box center [1084, 580] width 48 height 10
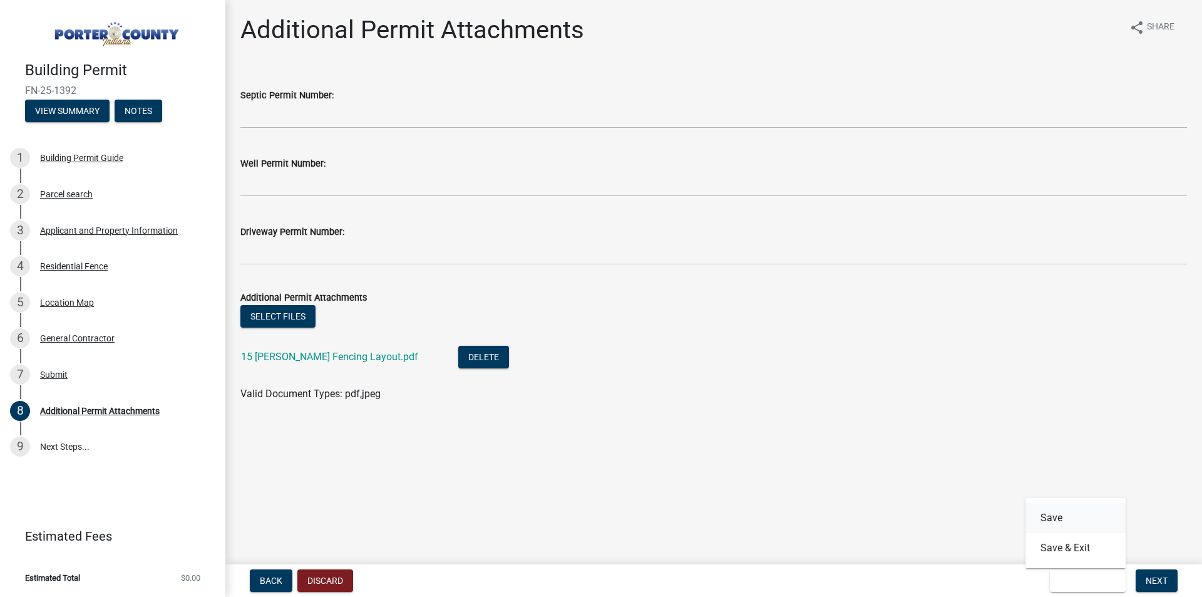
click at [1064, 513] on button "Save" at bounding box center [1076, 518] width 100 height 30
click at [1088, 575] on span "Save & Exit" at bounding box center [1084, 580] width 48 height 10
click at [63, 440] on link "9 Next Steps..." at bounding box center [112, 446] width 225 height 36
click at [61, 441] on link "9 Next Steps..." at bounding box center [112, 446] width 225 height 36
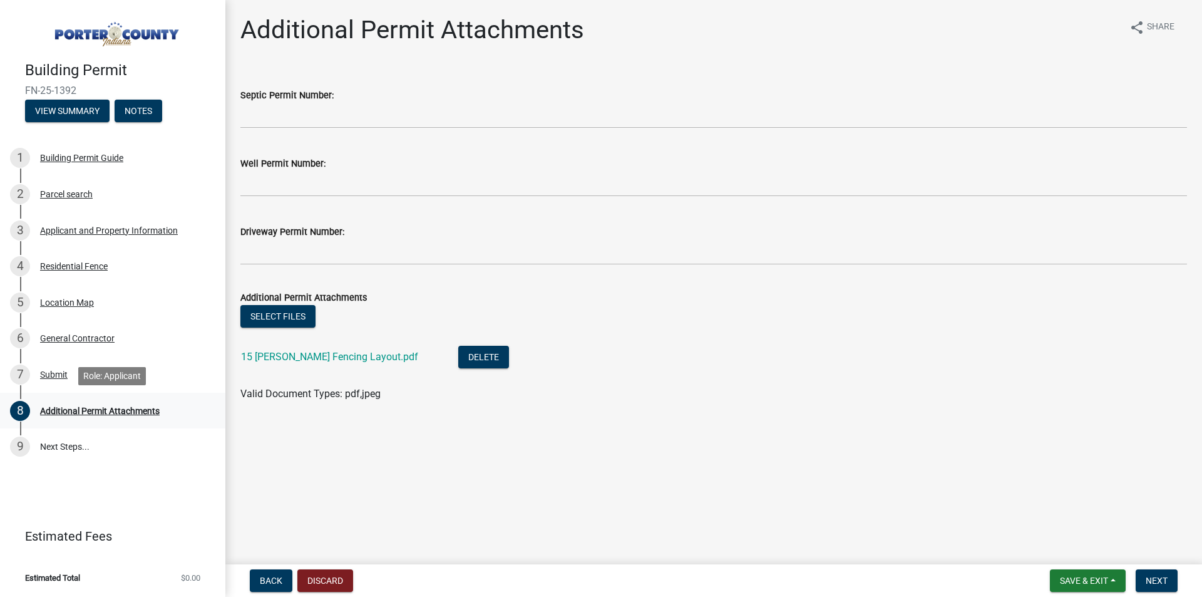
click at [75, 414] on div "Additional Permit Attachments" at bounding box center [100, 410] width 120 height 9
click at [61, 442] on link "9 Next Steps..." at bounding box center [112, 446] width 225 height 36
click at [59, 430] on link "9 Next Steps..." at bounding box center [112, 446] width 225 height 36
click at [47, 446] on link "9 Next Steps..." at bounding box center [112, 446] width 225 height 36
click at [76, 111] on button "View Summary" at bounding box center [67, 111] width 85 height 23
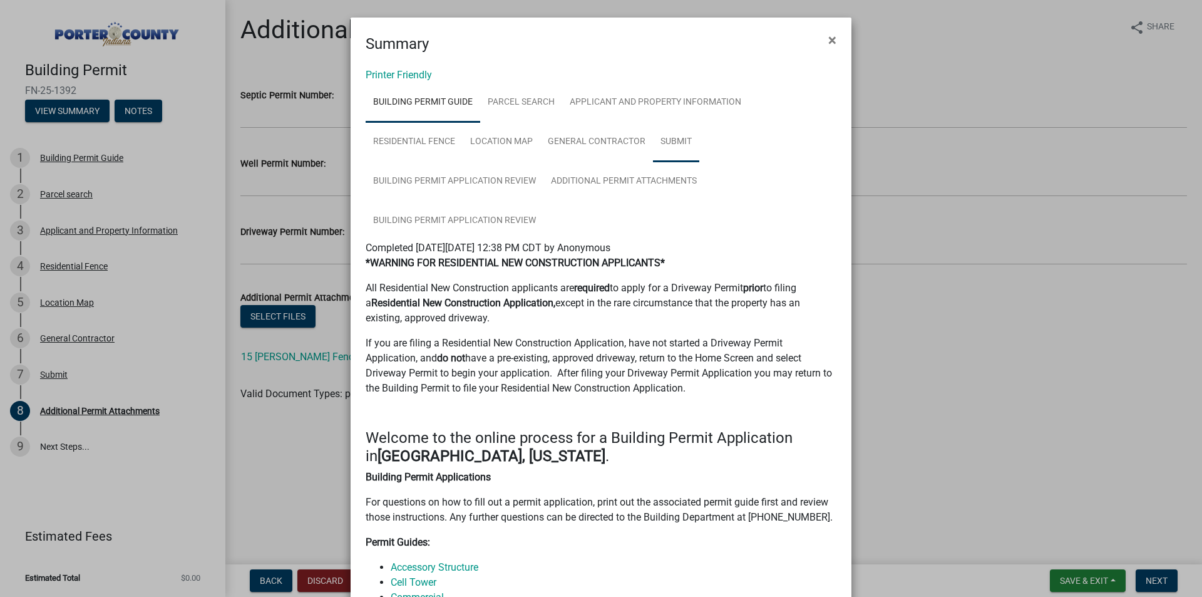
click at [676, 141] on link "Submit" at bounding box center [676, 142] width 46 height 40
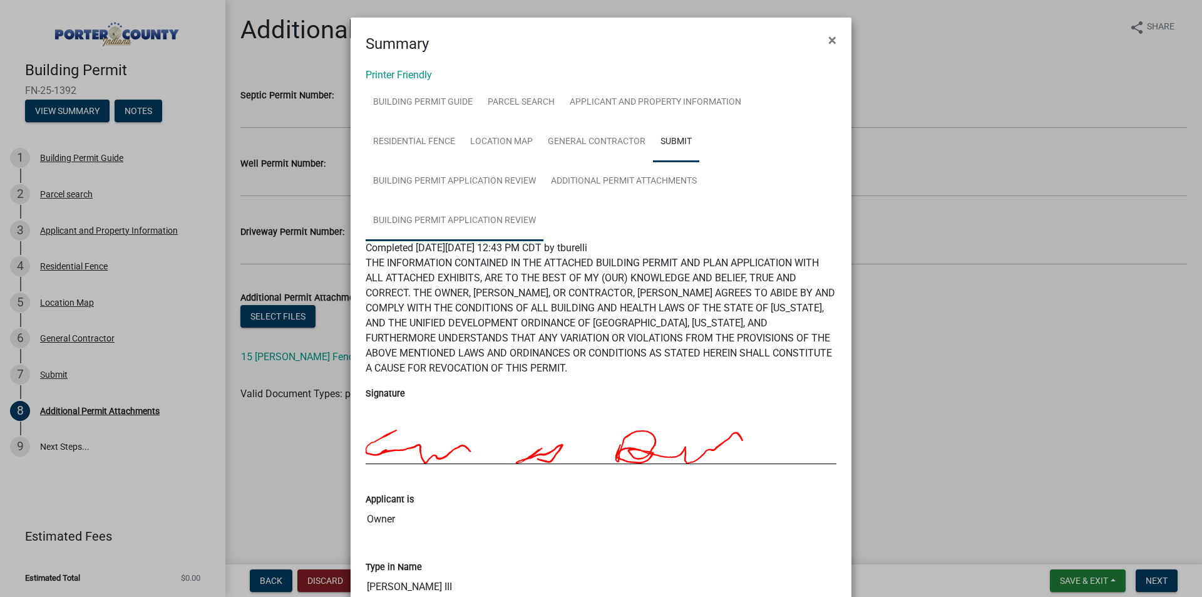
click at [455, 225] on link "Building Permit Application Review" at bounding box center [455, 221] width 178 height 40
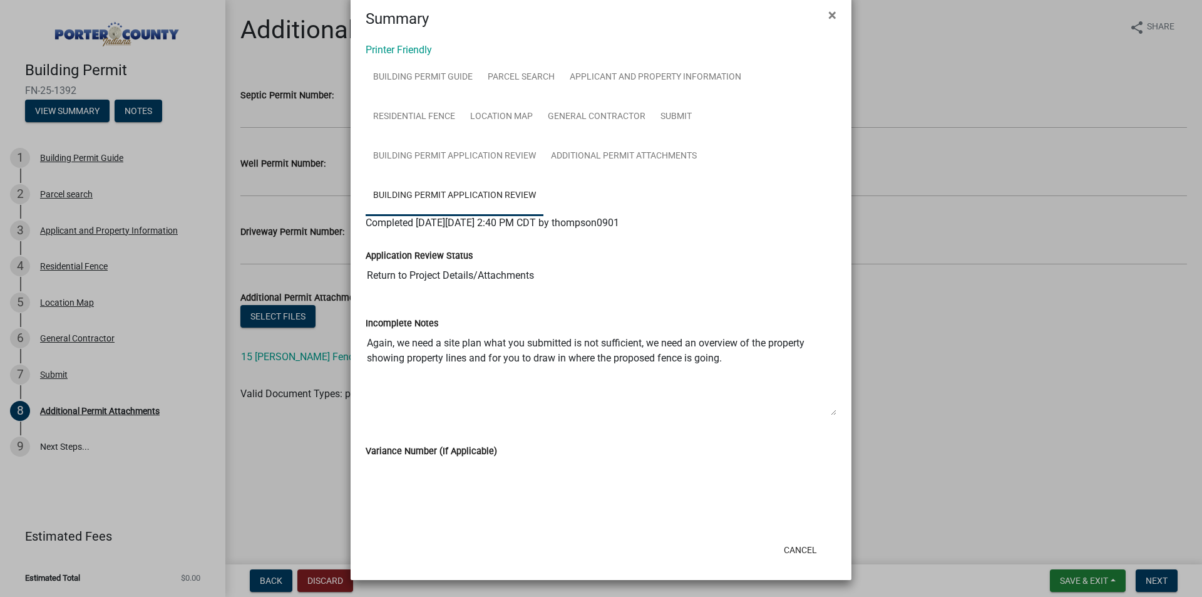
scroll to position [26, 0]
click at [478, 159] on link "Building Permit Application Review" at bounding box center [455, 156] width 178 height 40
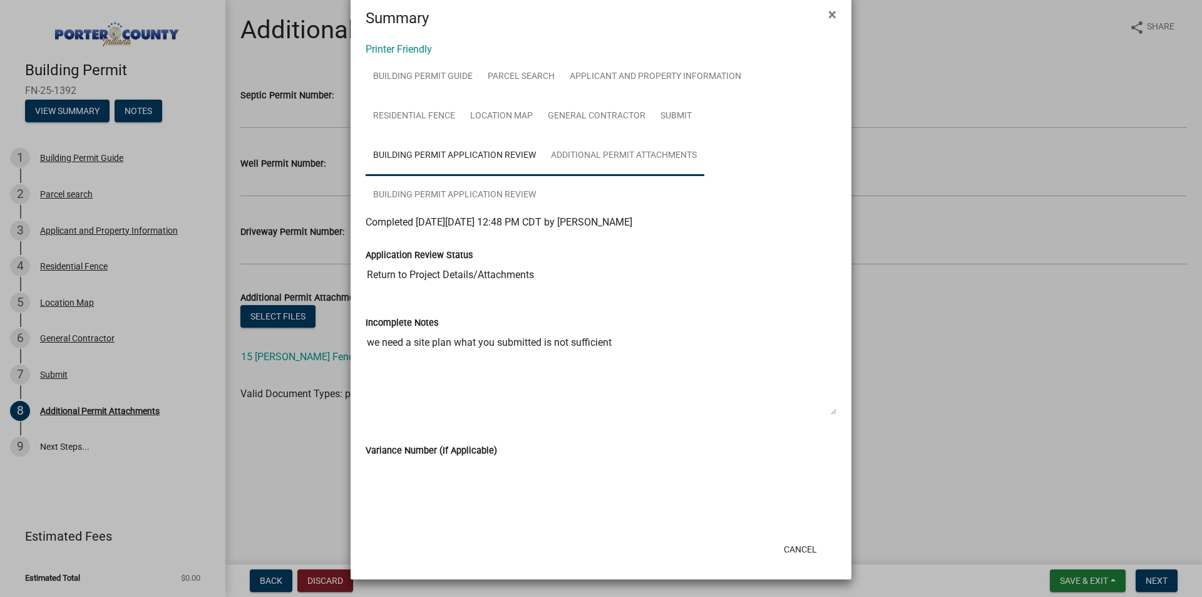
click at [577, 150] on link "Additional Permit Attachments" at bounding box center [623, 156] width 161 height 40
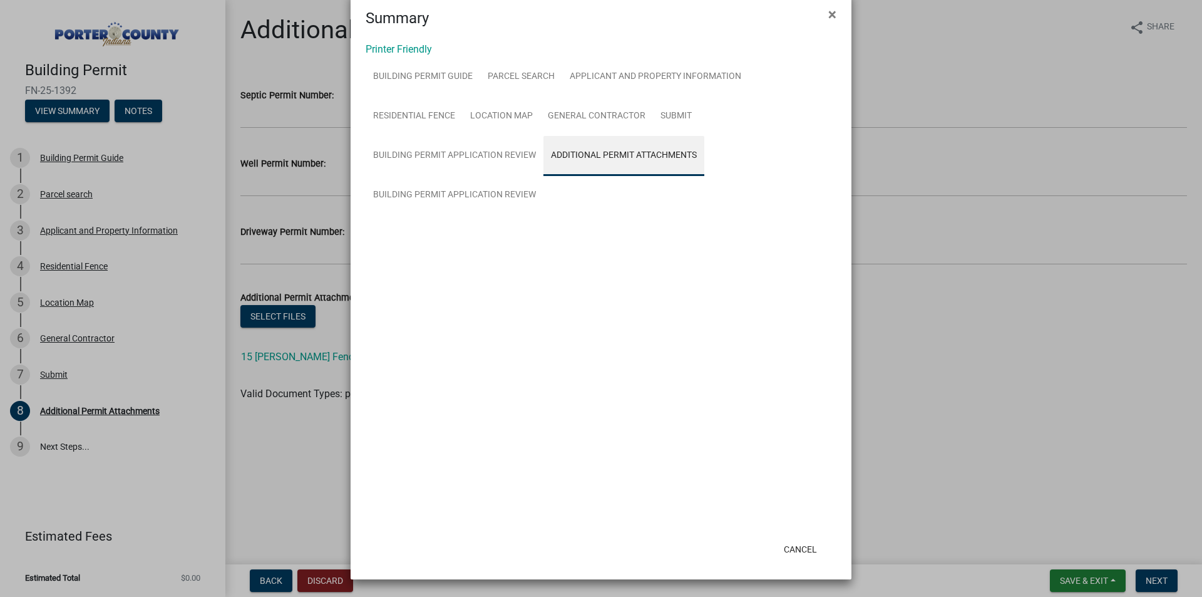
scroll to position [0, 0]
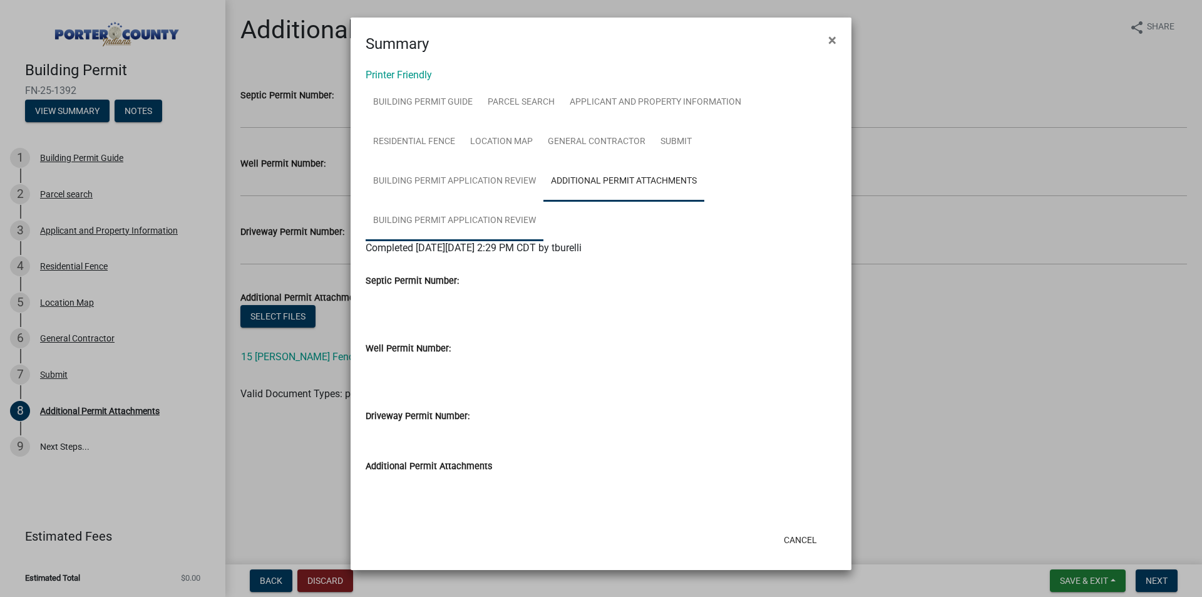
click at [473, 212] on link "Building Permit Application Review" at bounding box center [455, 221] width 178 height 40
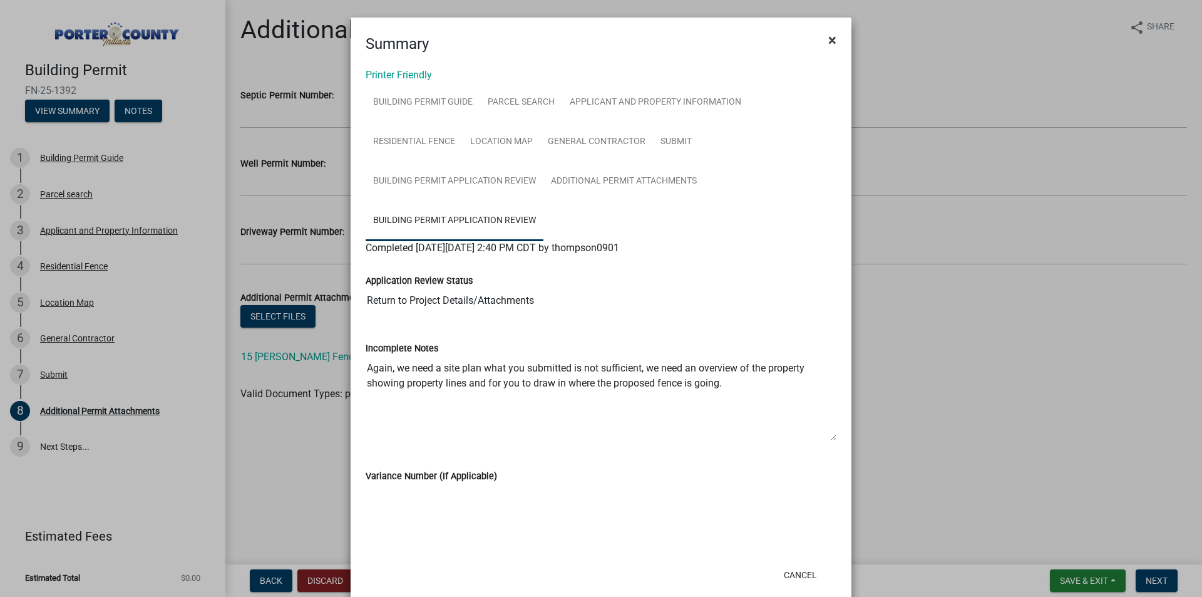
click at [828, 33] on span "×" at bounding box center [832, 40] width 8 height 18
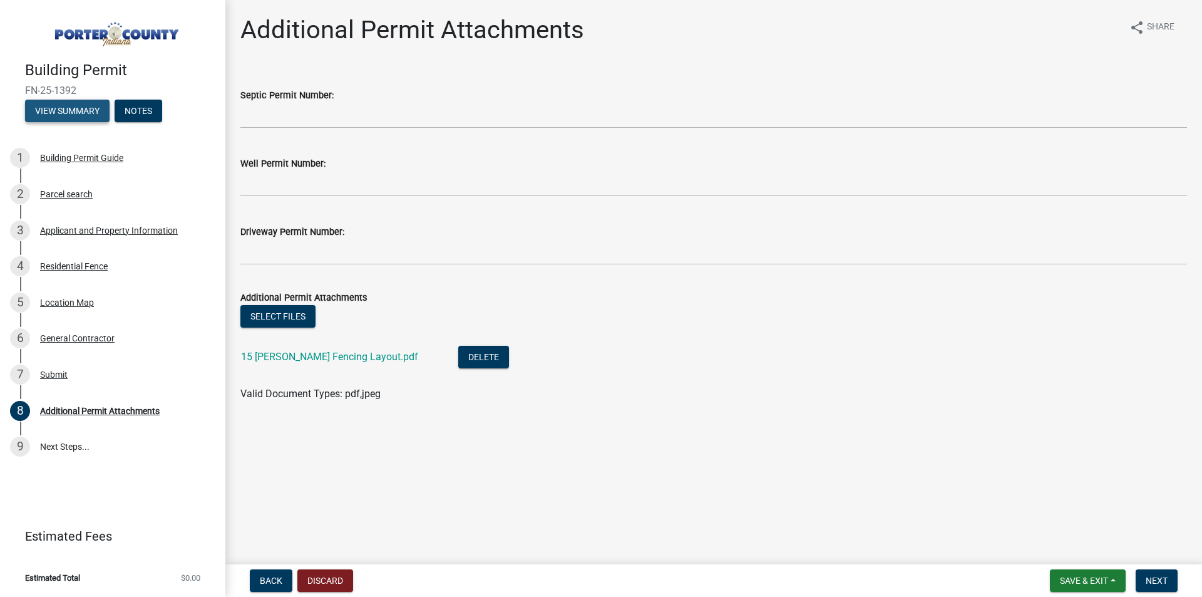
click at [80, 115] on button "View Summary" at bounding box center [67, 111] width 85 height 23
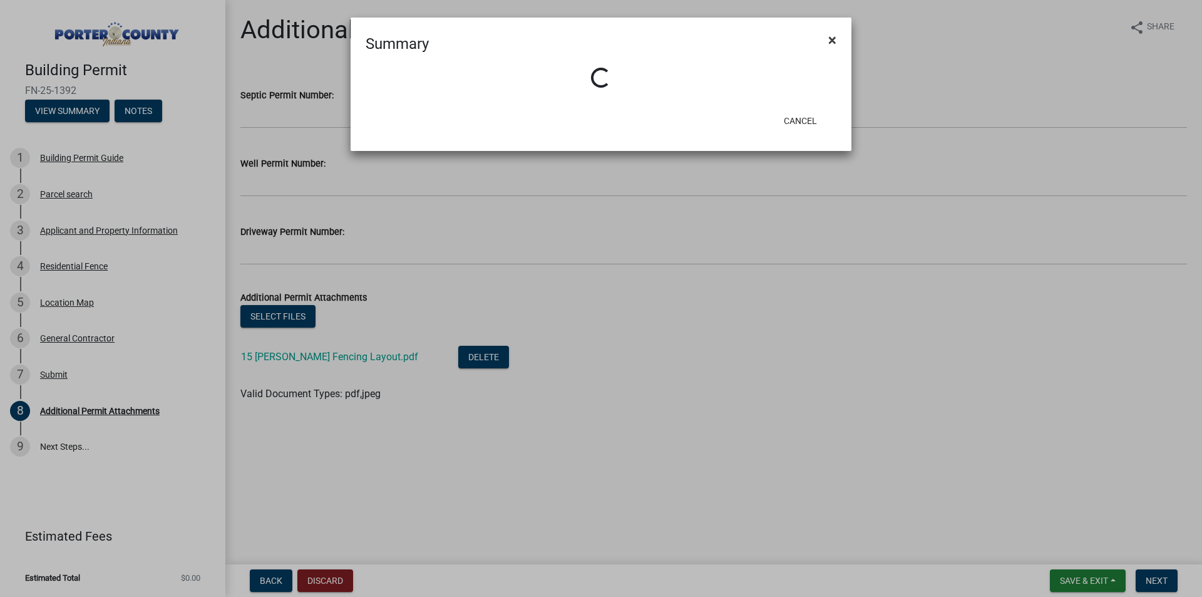
click at [835, 39] on span "×" at bounding box center [832, 40] width 8 height 18
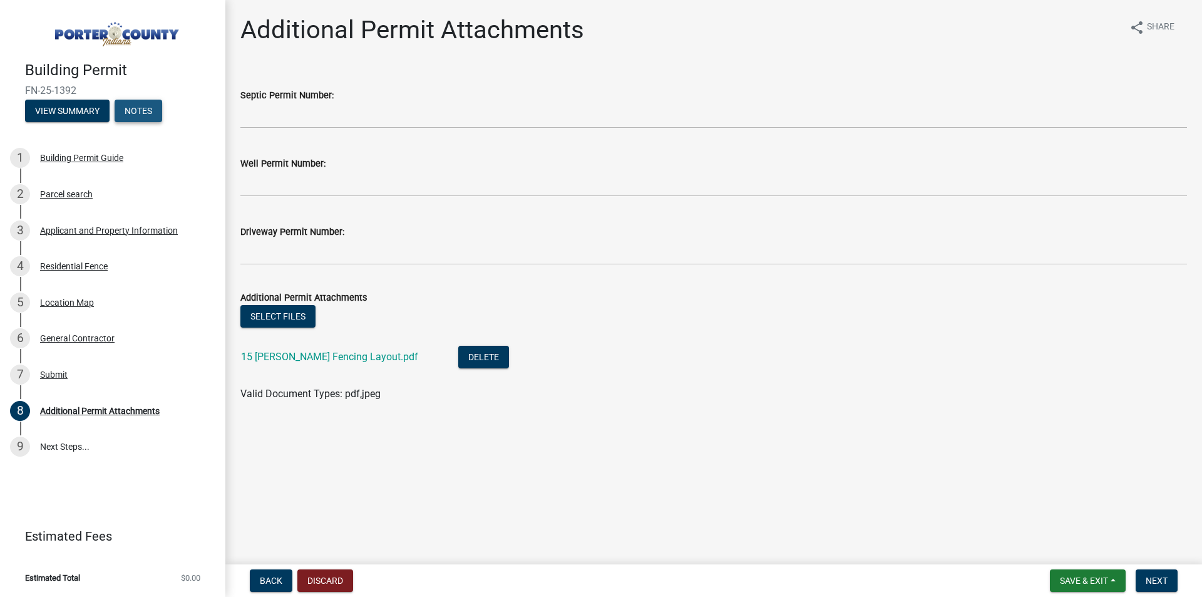
click at [125, 111] on button "Notes" at bounding box center [139, 111] width 48 height 23
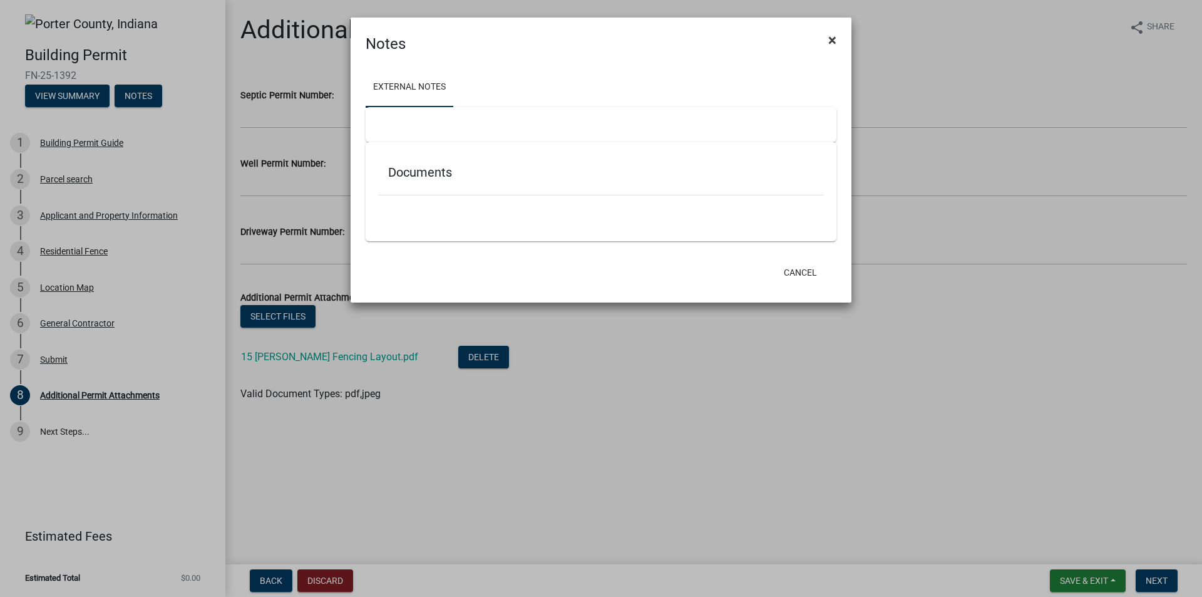
click at [834, 43] on span "×" at bounding box center [832, 40] width 8 height 18
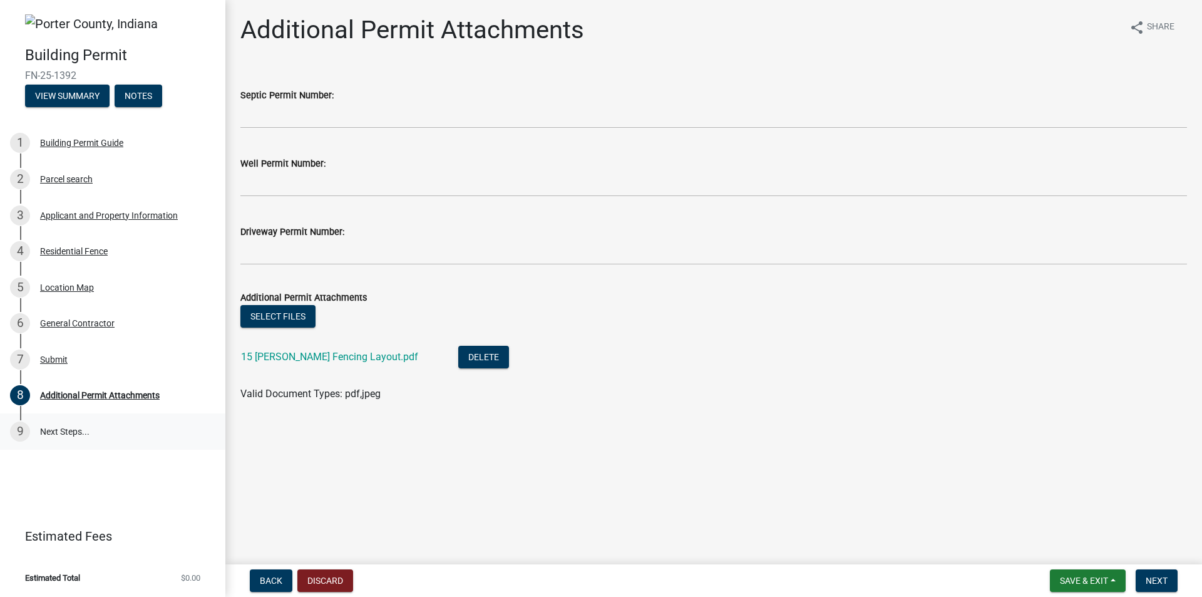
click at [61, 438] on link "9 Next Steps..." at bounding box center [112, 431] width 225 height 36
click at [58, 434] on link "9 Next Steps..." at bounding box center [112, 431] width 225 height 36
click at [28, 433] on div "9" at bounding box center [20, 431] width 20 height 20
click at [54, 392] on div "Additional Permit Attachments" at bounding box center [100, 395] width 120 height 9
click at [1107, 580] on span "Save & Exit" at bounding box center [1084, 580] width 48 height 10
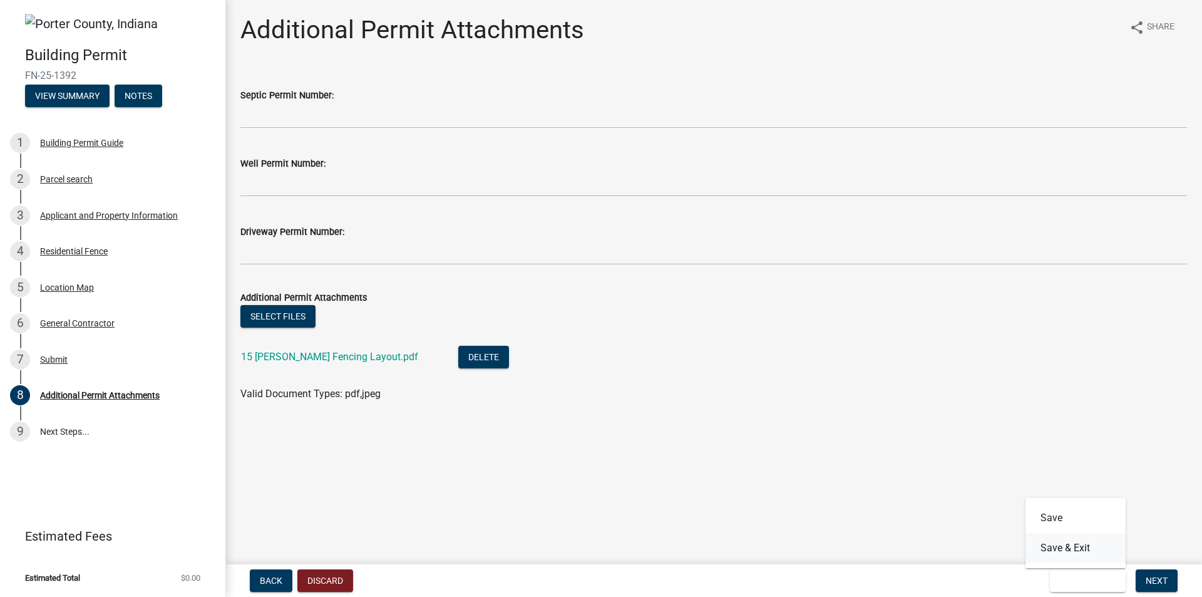
click at [1079, 546] on button "Save & Exit" at bounding box center [1076, 548] width 100 height 30
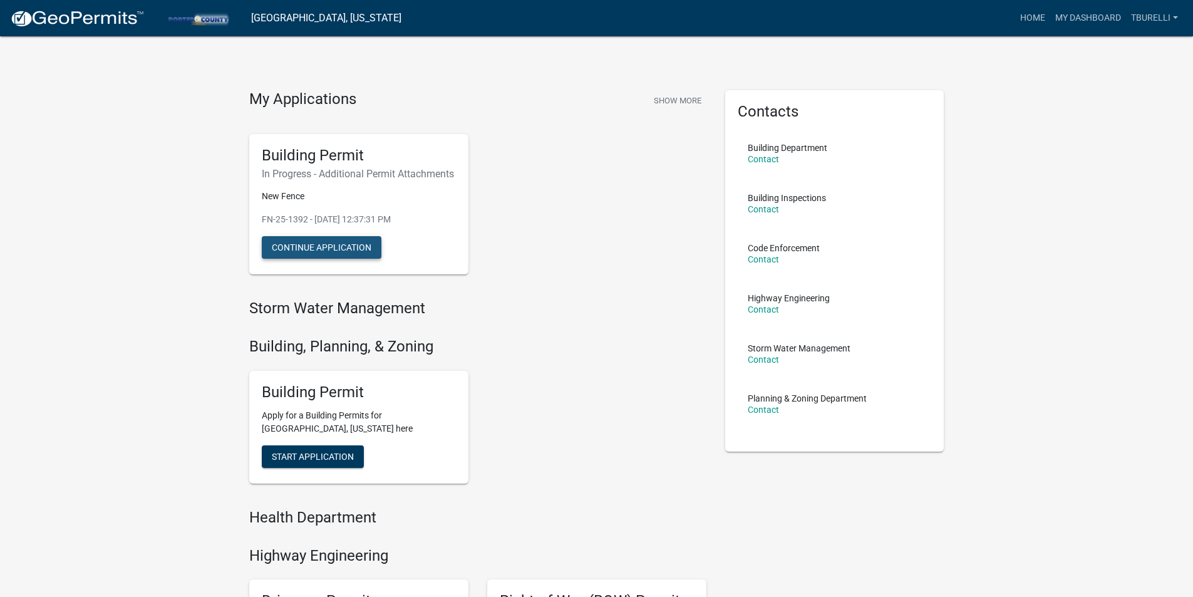
click at [336, 259] on button "Continue Application" at bounding box center [322, 247] width 120 height 23
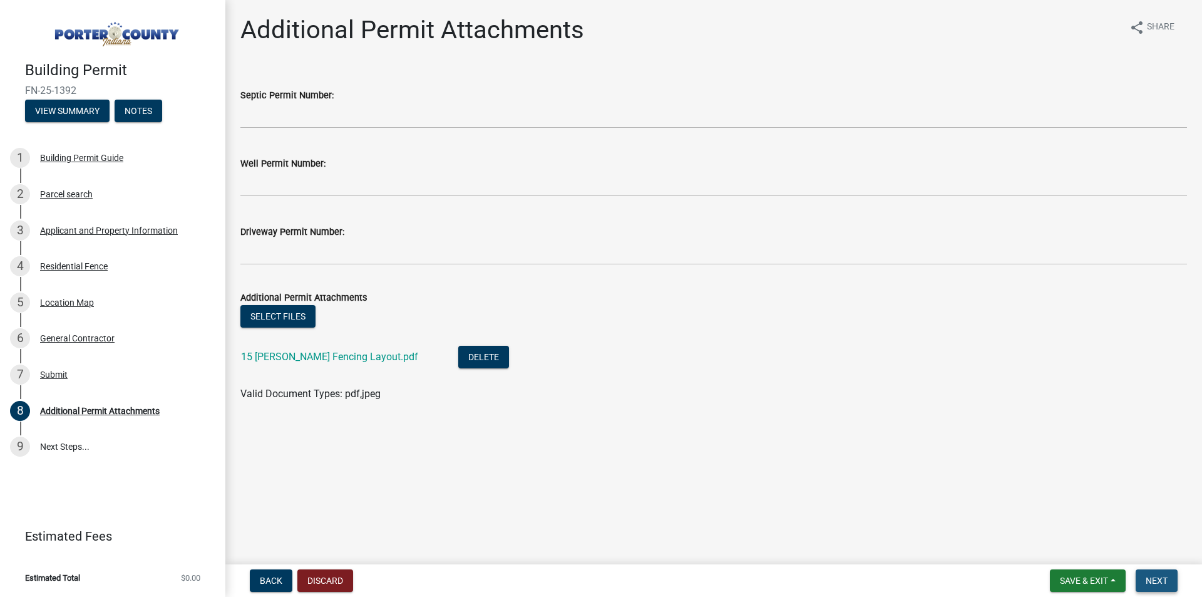
click at [1166, 574] on button "Next" at bounding box center [1157, 580] width 42 height 23
